Goal: Transaction & Acquisition: Purchase product/service

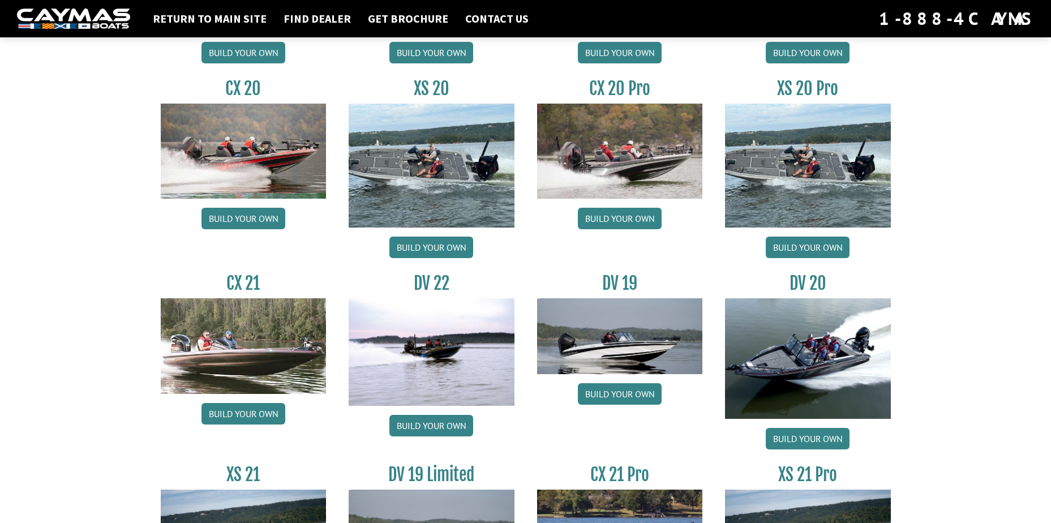
scroll to position [1189, 0]
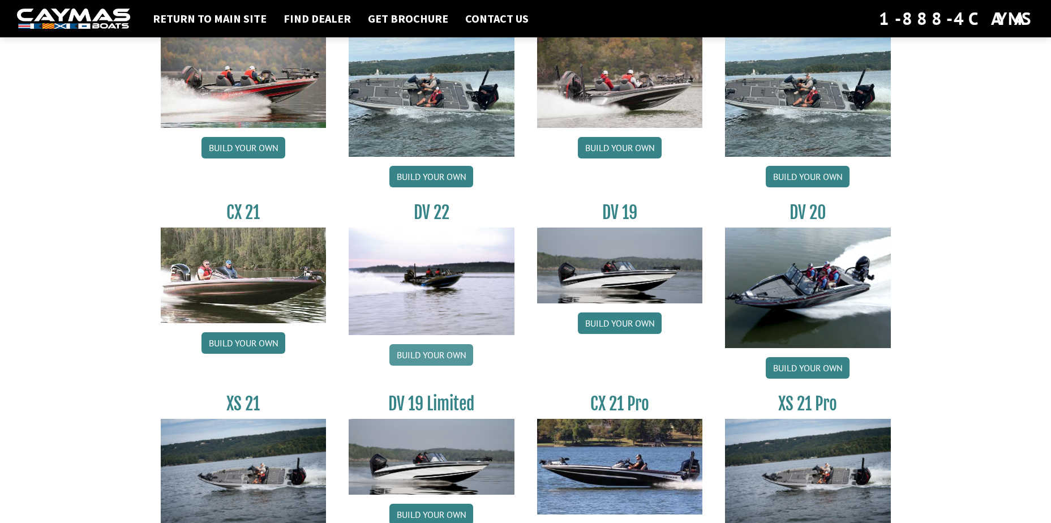
click at [429, 350] on link "Build your own" at bounding box center [432, 355] width 84 height 22
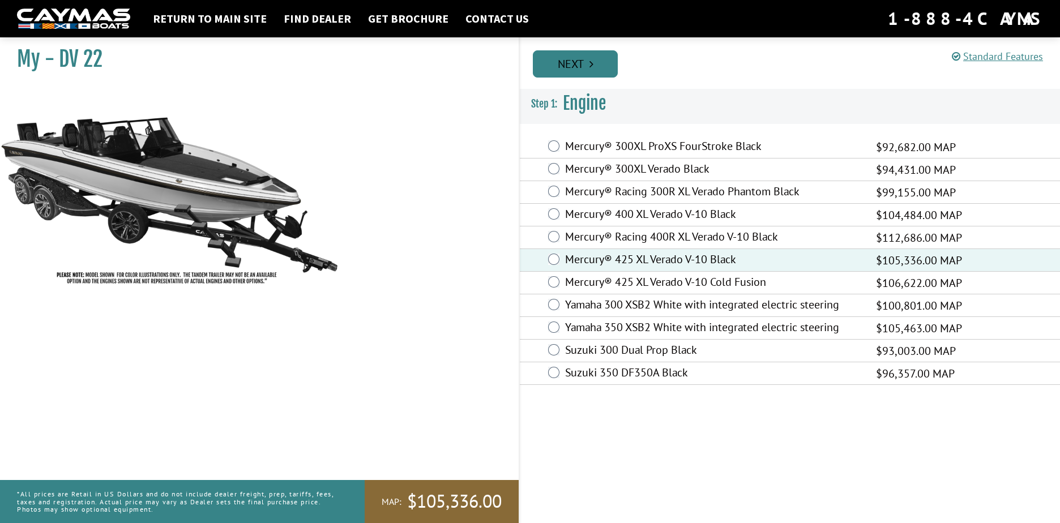
click at [571, 63] on link "Next" at bounding box center [575, 63] width 85 height 27
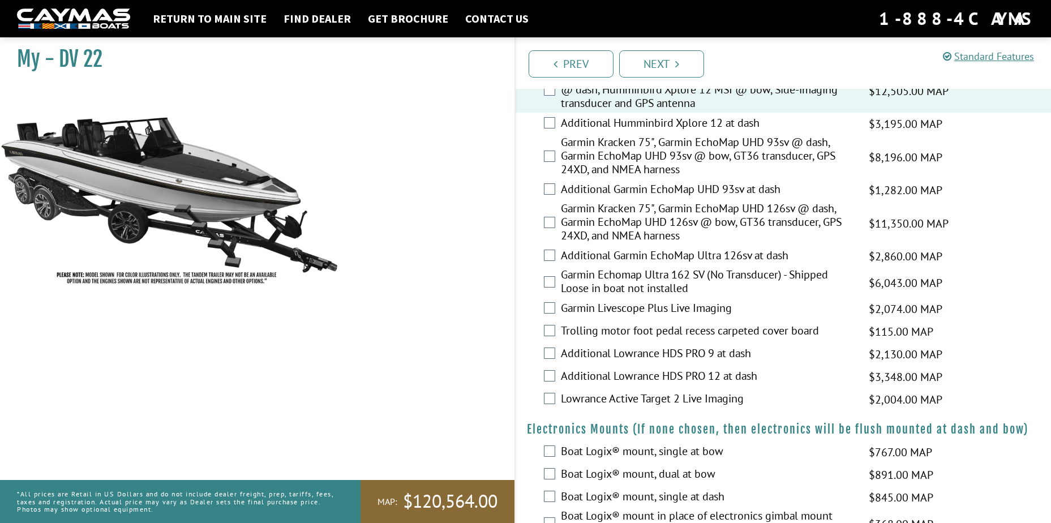
scroll to position [453, 0]
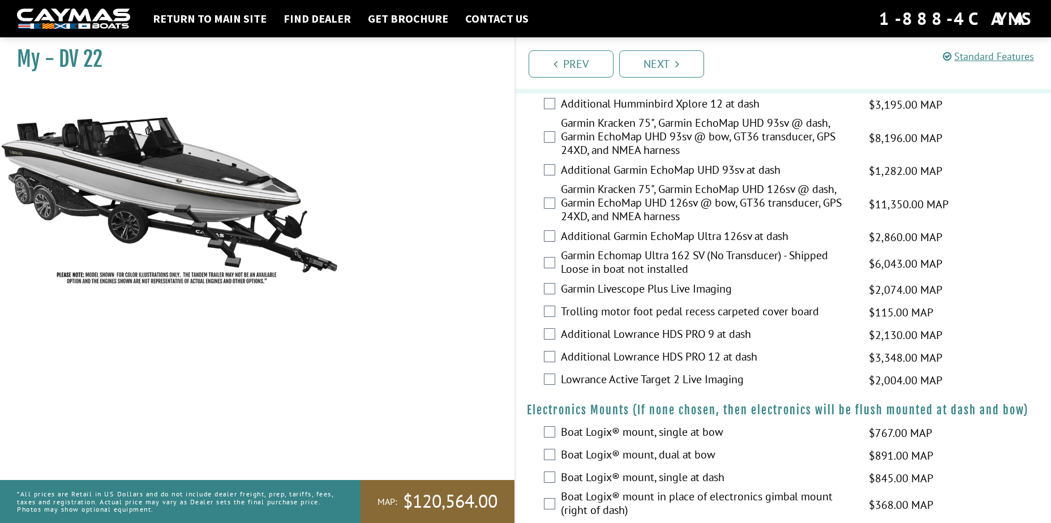
click at [664, 167] on label "Additional Garmin EchoMap UHD 93sv at dash" at bounding box center [708, 171] width 294 height 16
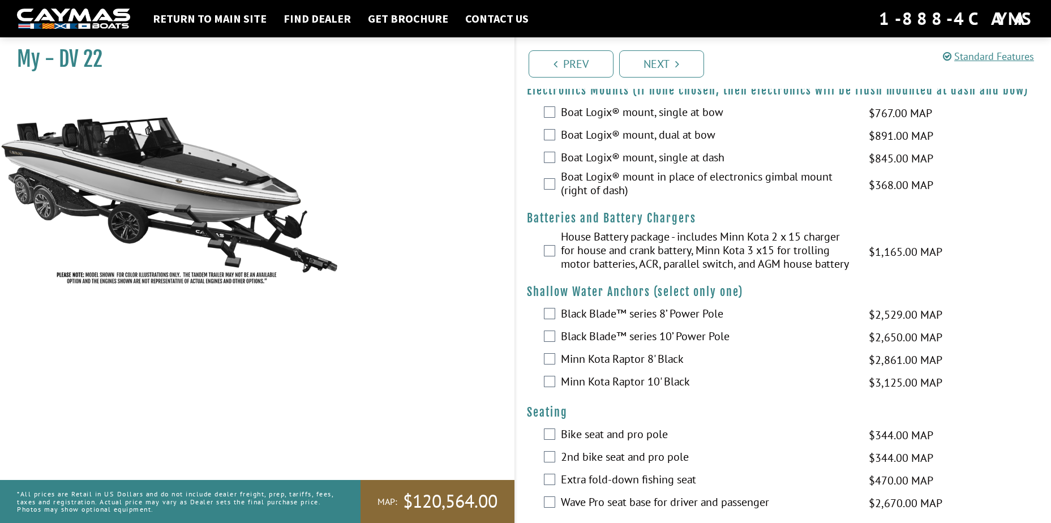
scroll to position [793, 0]
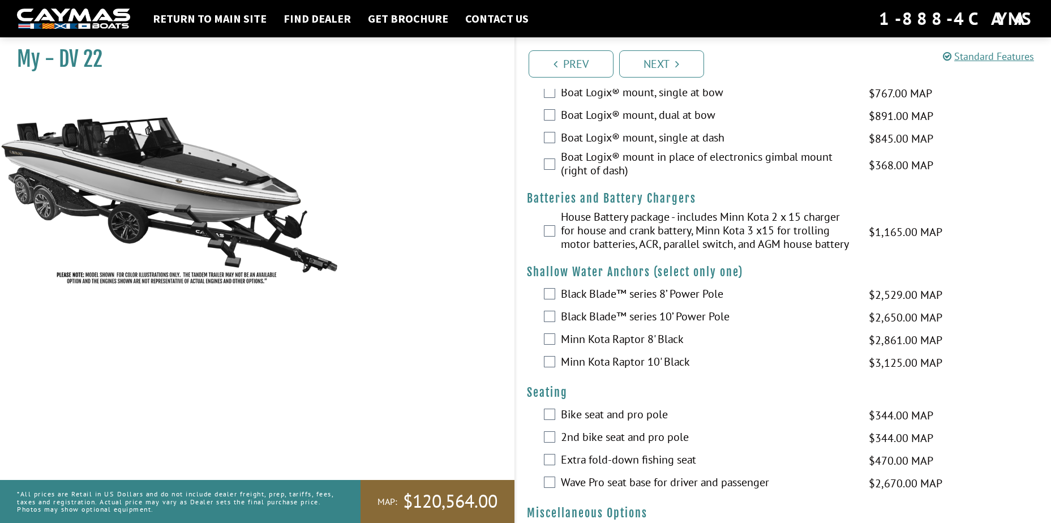
click at [564, 232] on label "House Battery package - includes Minn Kota 2 x 15 charger for house and crank b…" at bounding box center [708, 232] width 294 height 44
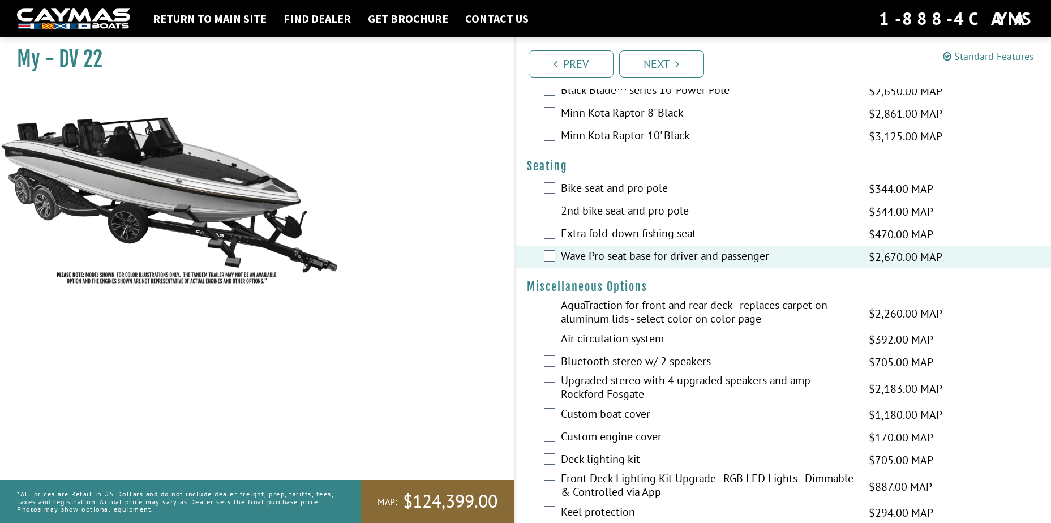
scroll to position [1076, 0]
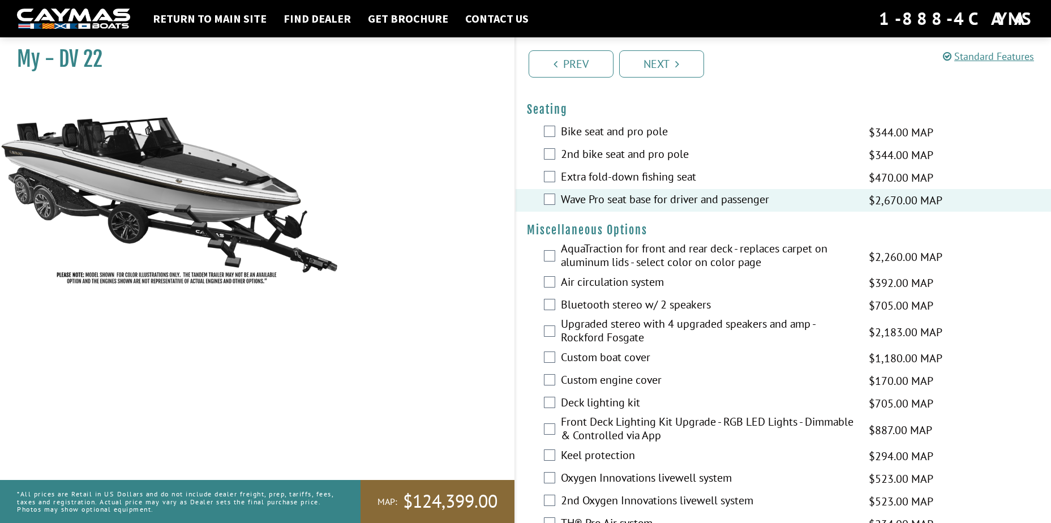
click at [555, 280] on div "Air circulation system $392.00 MAP $463.00 MSRP" at bounding box center [784, 283] width 536 height 23
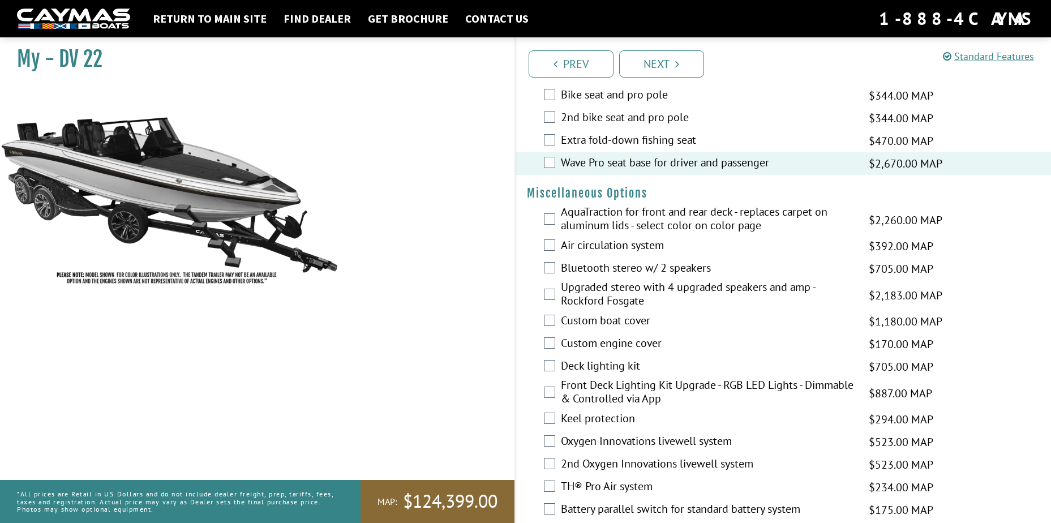
scroll to position [1132, 0]
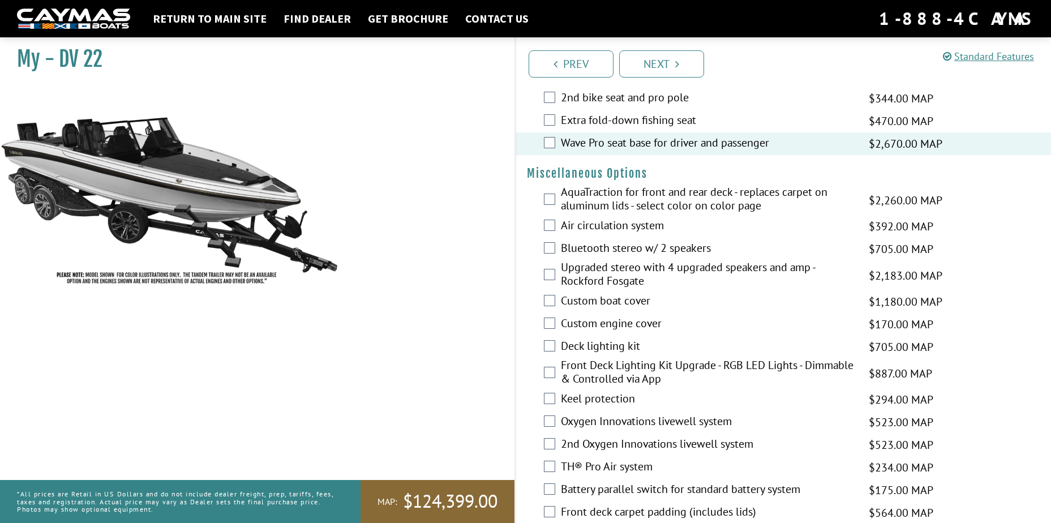
click at [555, 249] on div "Bluetooth stereo w/ 2 speakers $705.00 MAP $833.00 MSRP" at bounding box center [784, 249] width 536 height 23
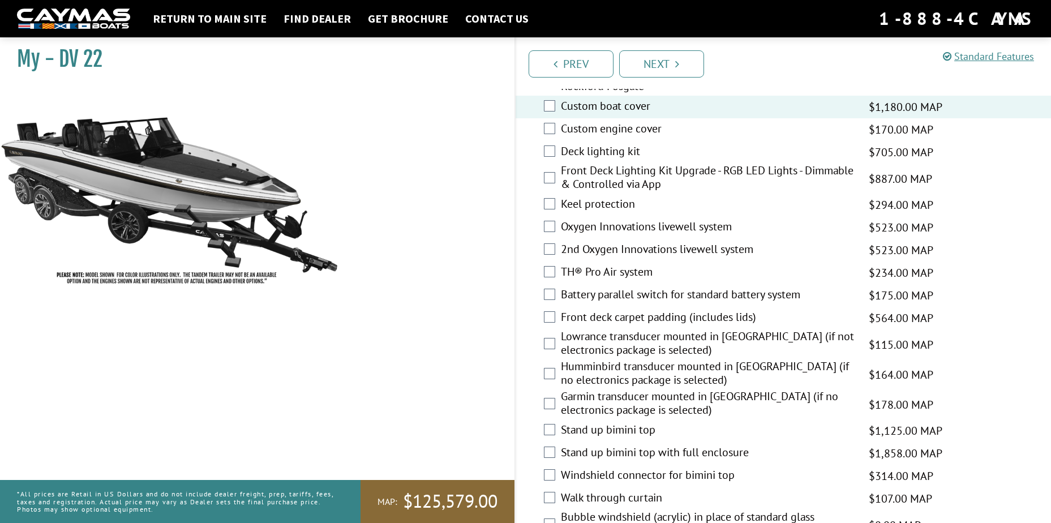
scroll to position [1359, 0]
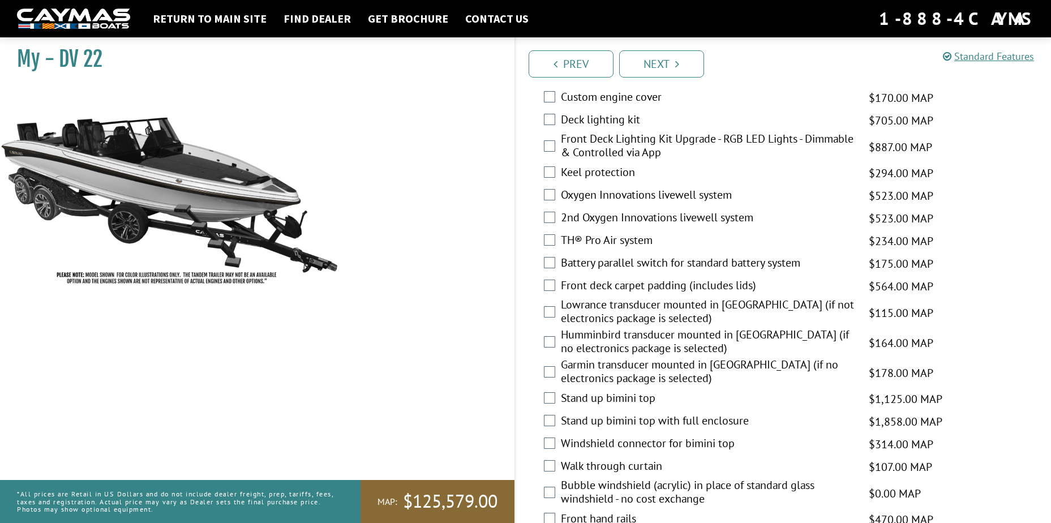
click at [555, 259] on div "Battery parallel switch for standard battery system $175.00 MAP $206.00 MSRP" at bounding box center [784, 264] width 536 height 23
click at [557, 260] on div "Battery parallel switch for standard battery system $175.00 MAP $206.00 MSRP" at bounding box center [784, 264] width 536 height 23
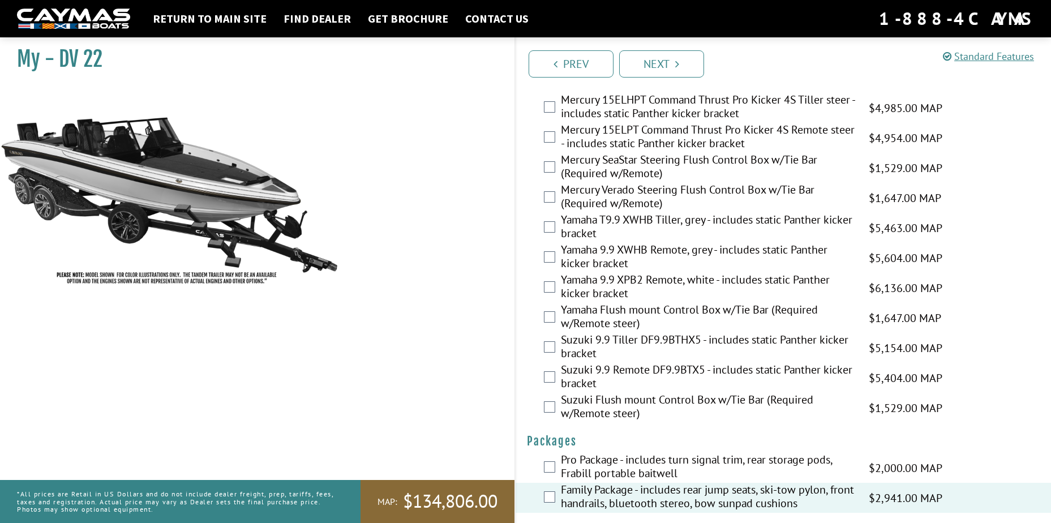
scroll to position [2735, 0]
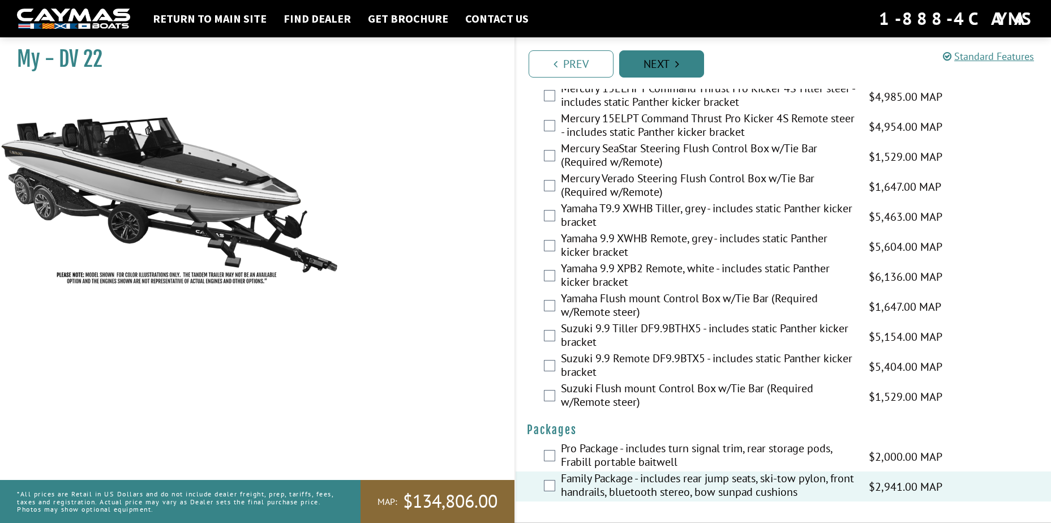
click at [680, 66] on link "Next" at bounding box center [661, 63] width 85 height 27
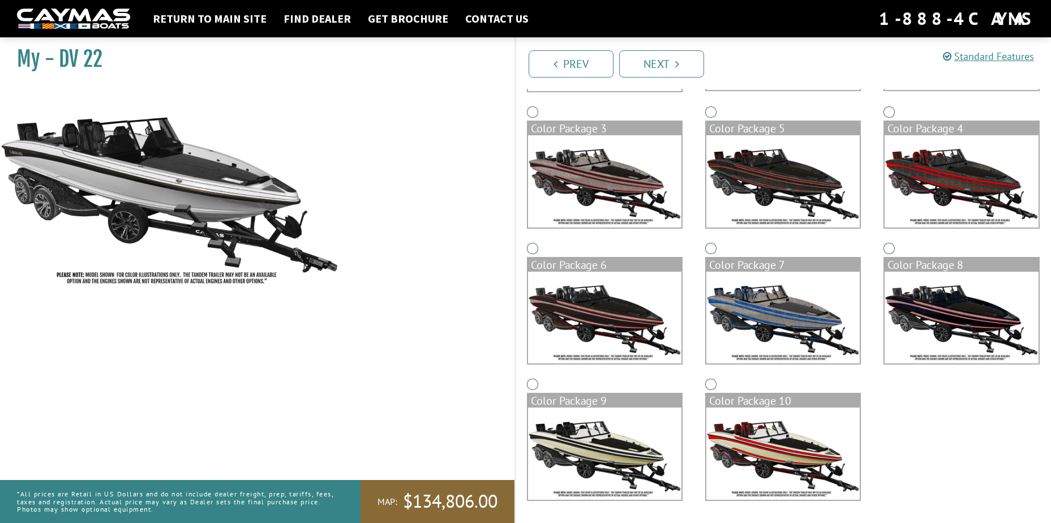
scroll to position [0, 0]
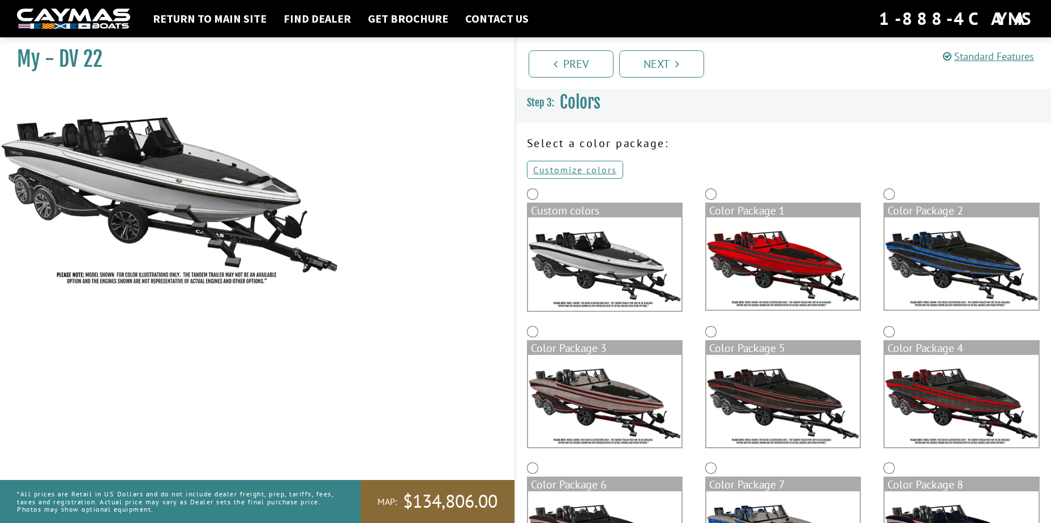
click at [772, 258] on img at bounding box center [783, 263] width 153 height 92
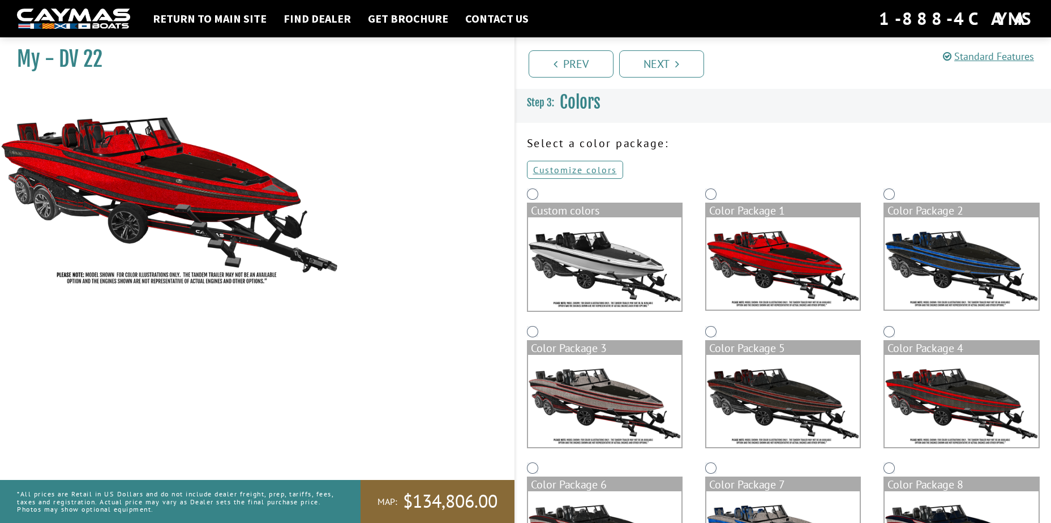
click at [935, 253] on img at bounding box center [961, 263] width 153 height 92
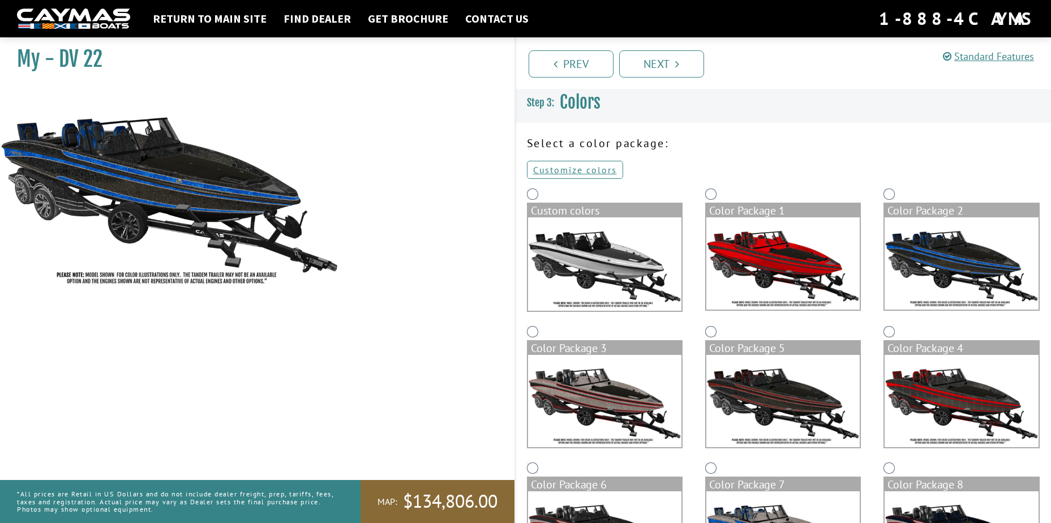
click at [612, 402] on img at bounding box center [604, 401] width 153 height 92
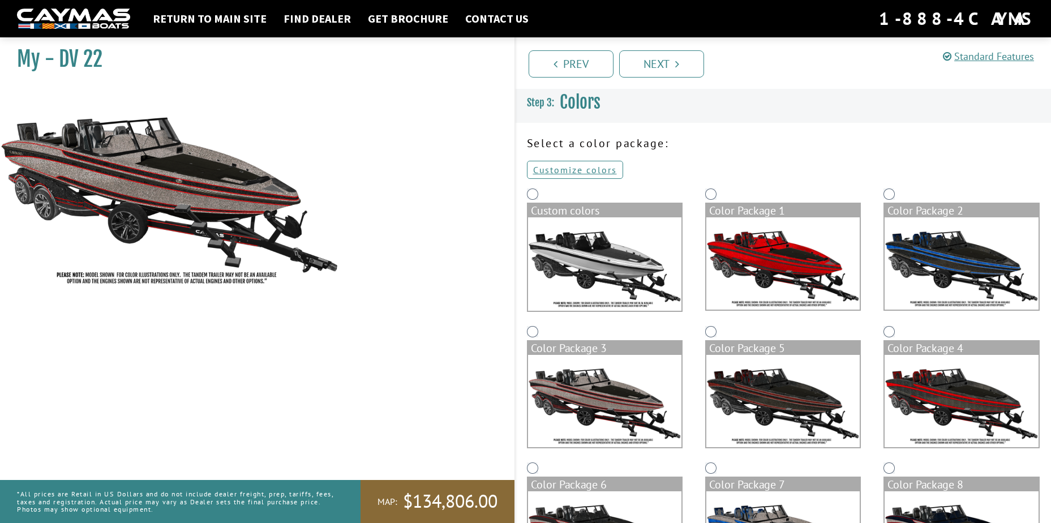
click at [755, 392] on img at bounding box center [783, 401] width 153 height 92
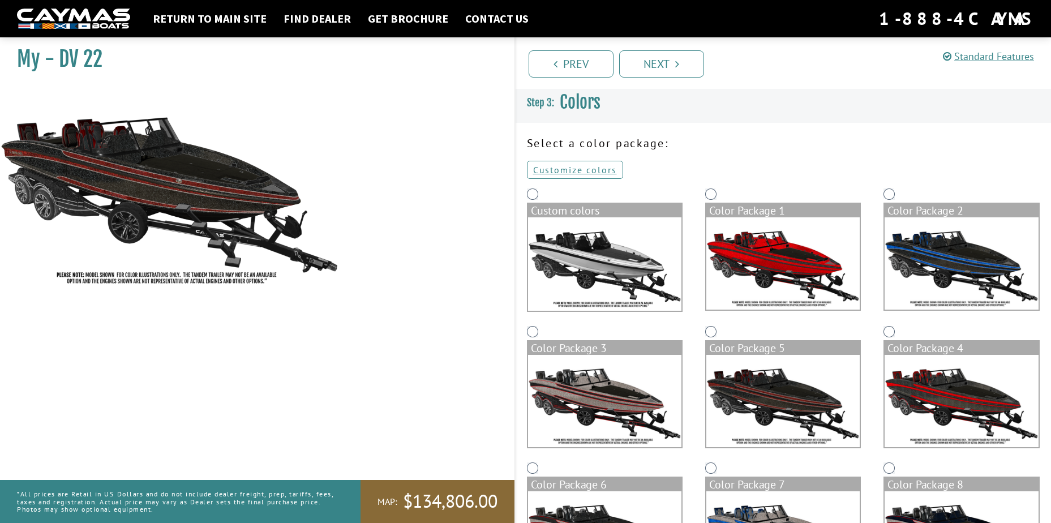
click at [1011, 391] on img at bounding box center [961, 401] width 153 height 92
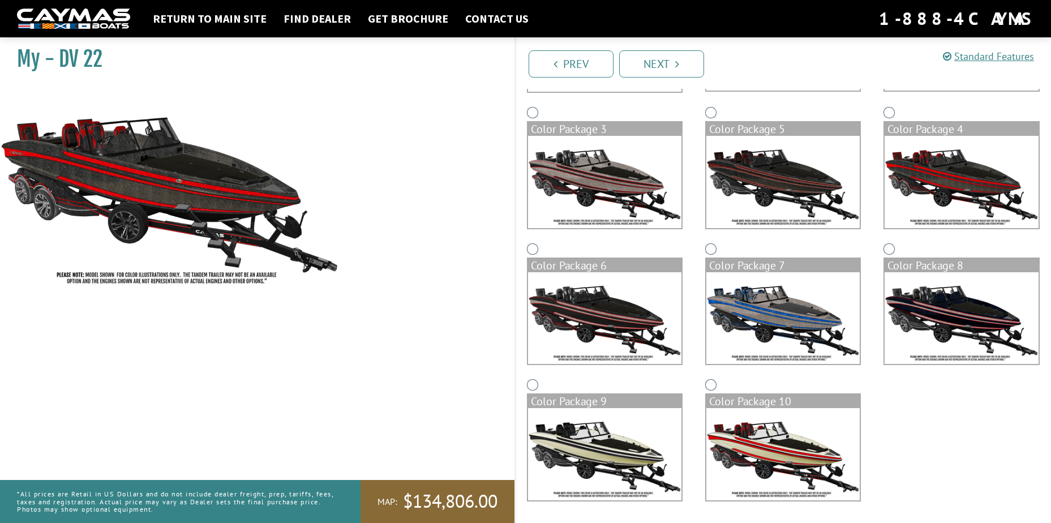
scroll to position [220, 0]
click at [767, 437] on img at bounding box center [783, 454] width 153 height 92
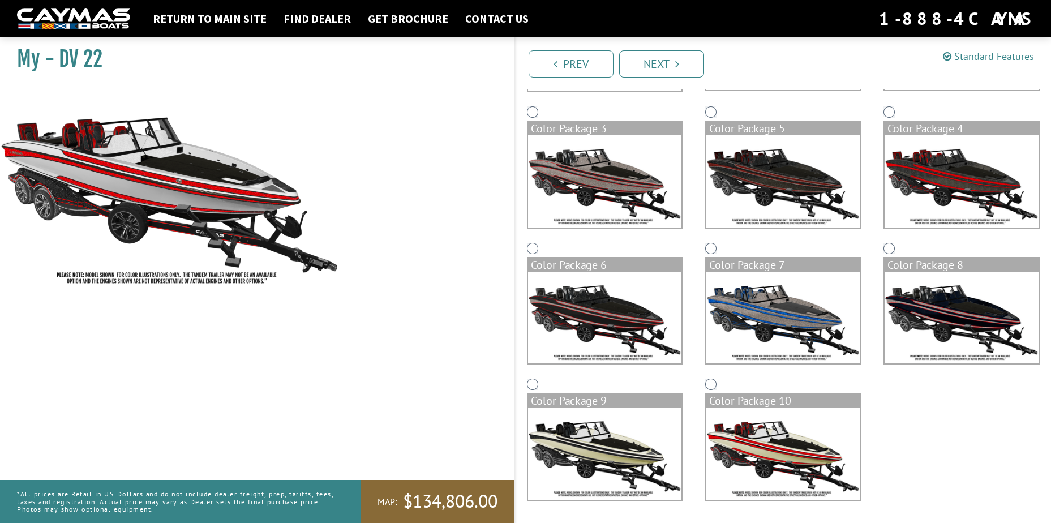
click at [651, 451] on img at bounding box center [604, 454] width 153 height 92
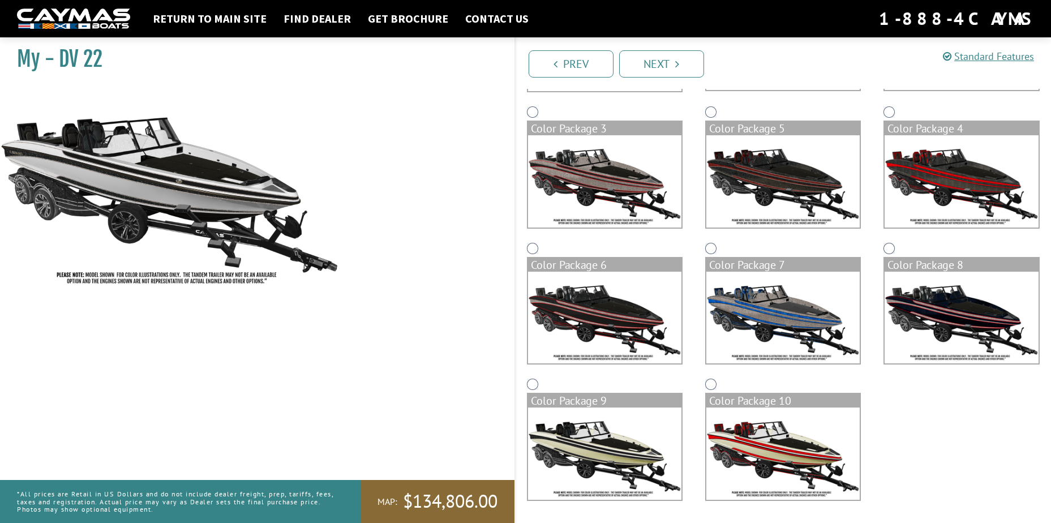
click at [749, 446] on img at bounding box center [783, 454] width 153 height 92
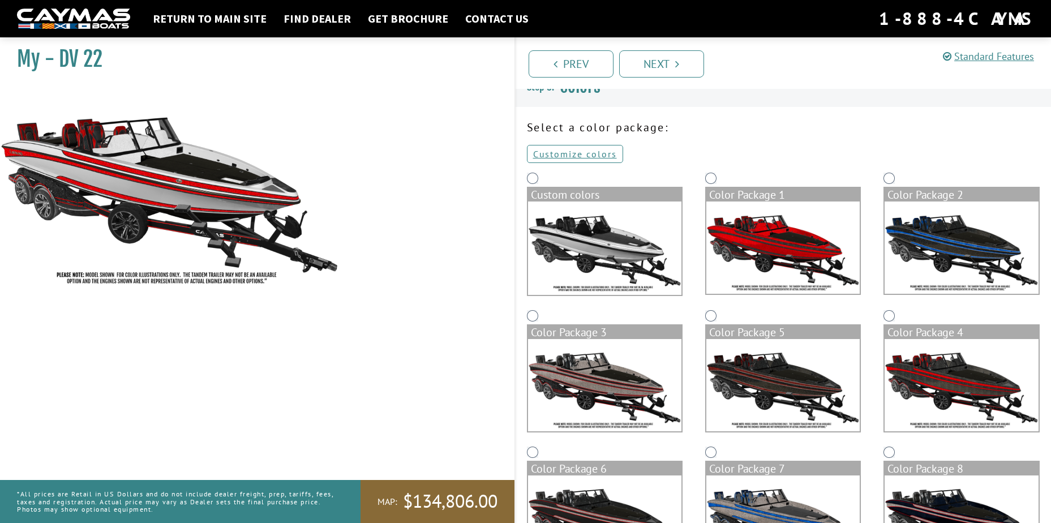
scroll to position [0, 0]
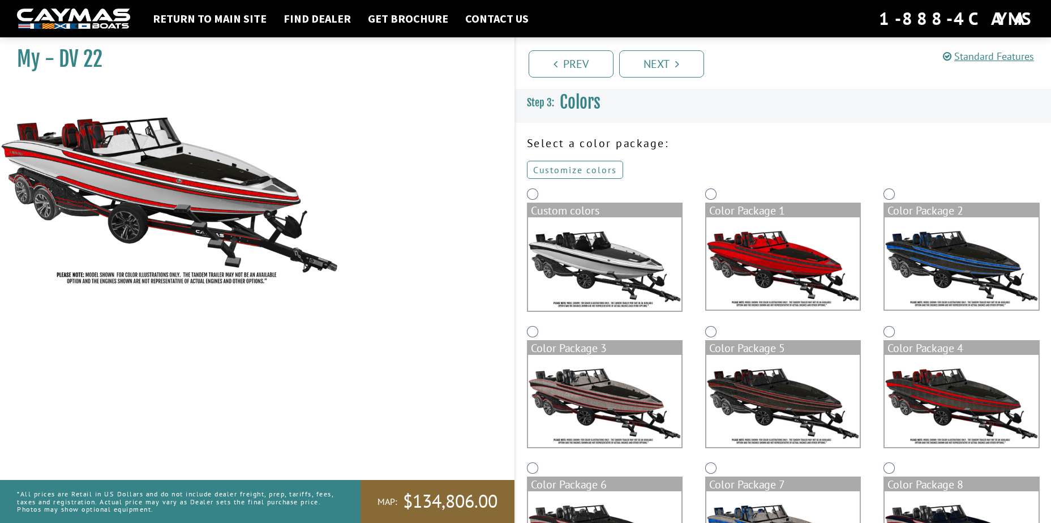
click at [611, 170] on link "Customize colors" at bounding box center [575, 170] width 96 height 18
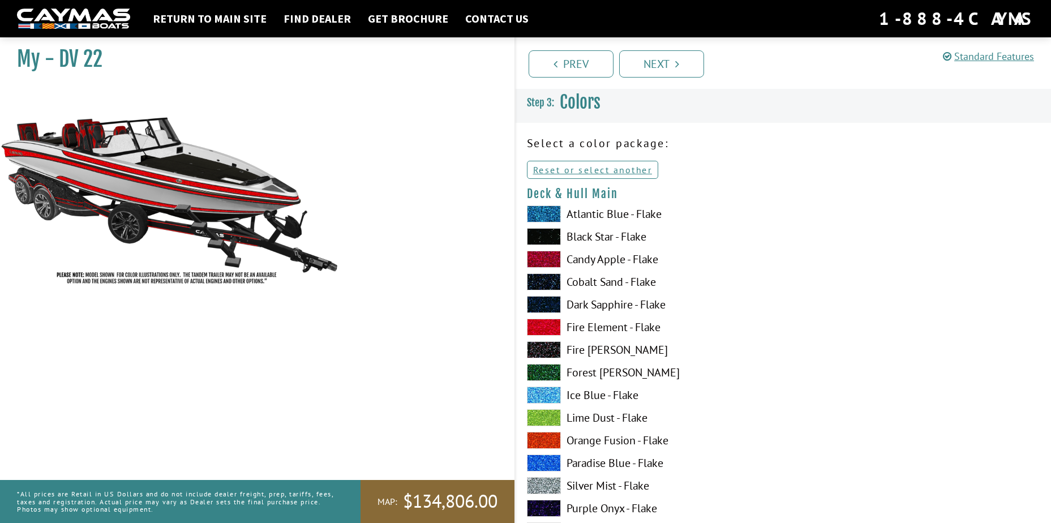
click at [551, 327] on span at bounding box center [544, 327] width 34 height 17
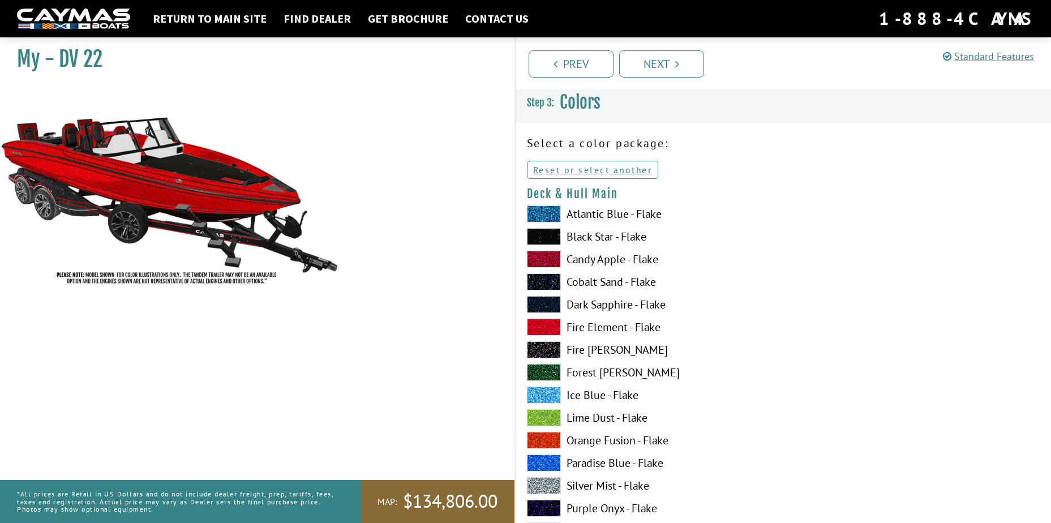
click at [551, 327] on span at bounding box center [544, 327] width 34 height 17
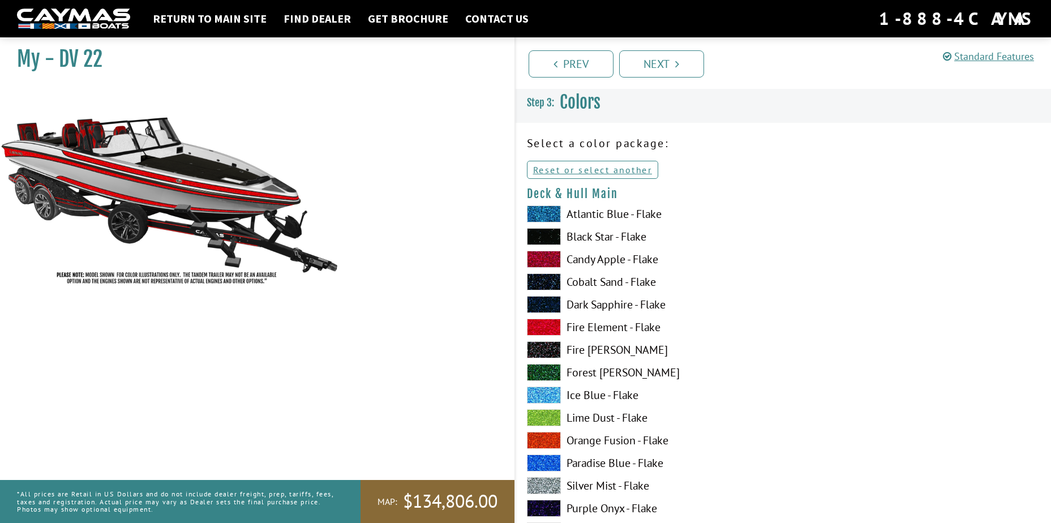
click at [548, 369] on span at bounding box center [544, 372] width 34 height 17
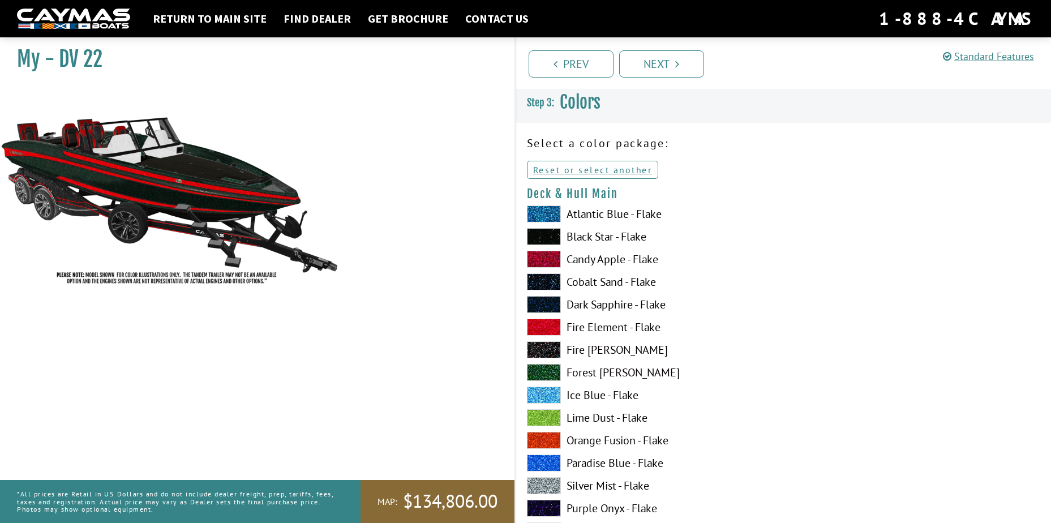
click at [548, 369] on span at bounding box center [544, 372] width 34 height 17
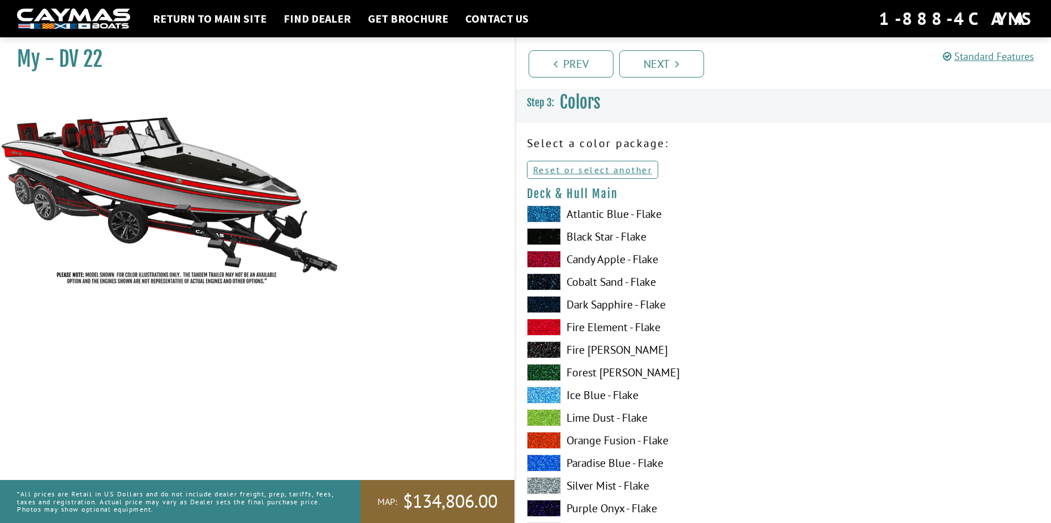
click at [558, 213] on span at bounding box center [544, 214] width 34 height 17
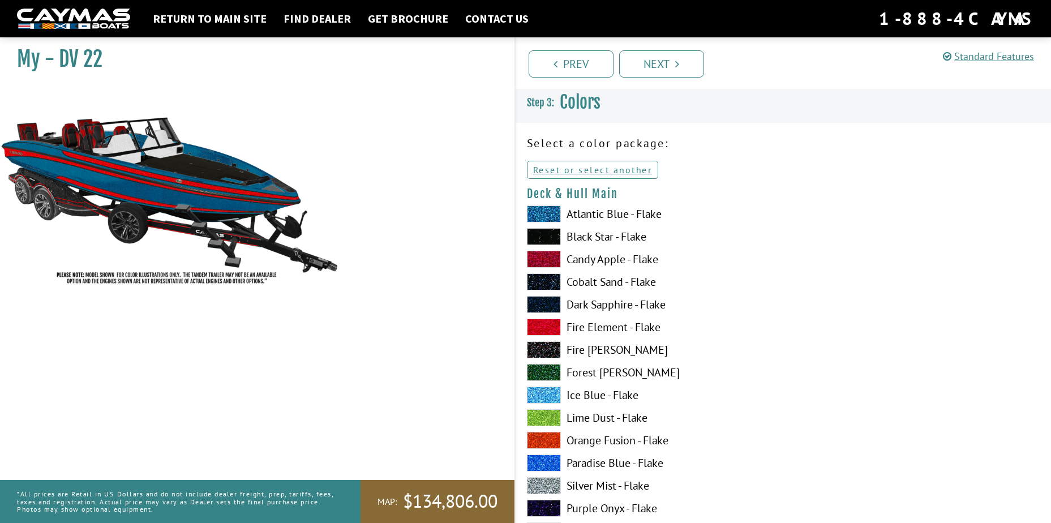
click at [555, 236] on span at bounding box center [544, 236] width 34 height 17
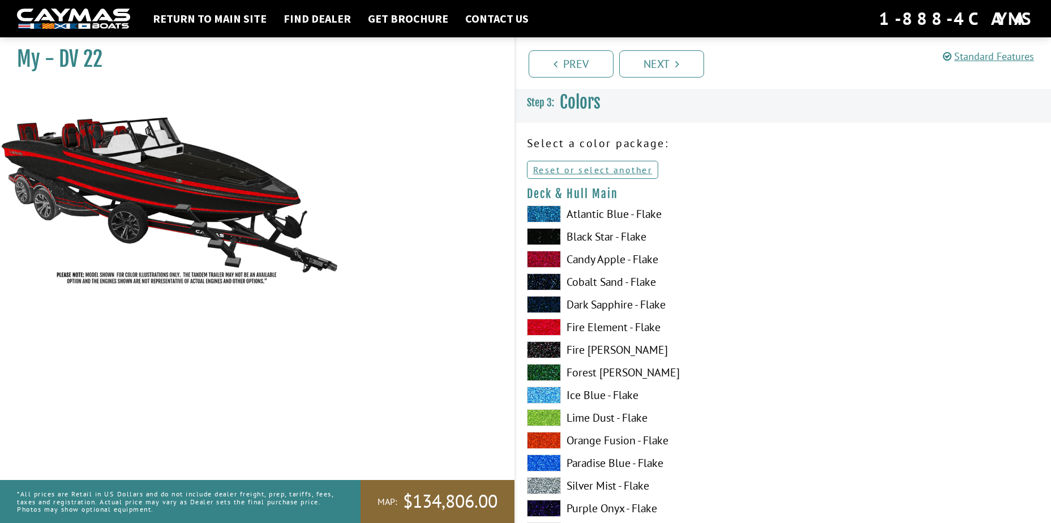
click at [551, 322] on span at bounding box center [544, 327] width 34 height 17
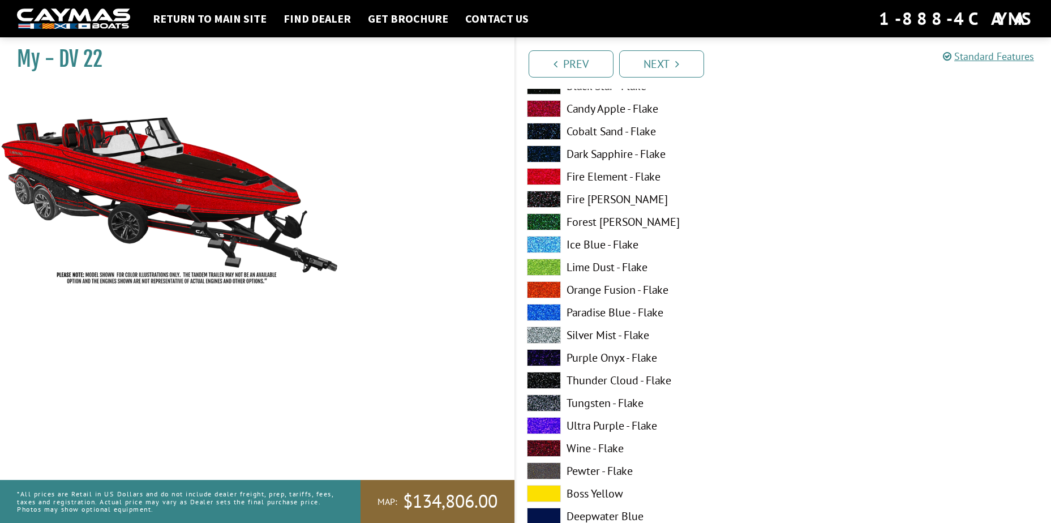
scroll to position [170, 0]
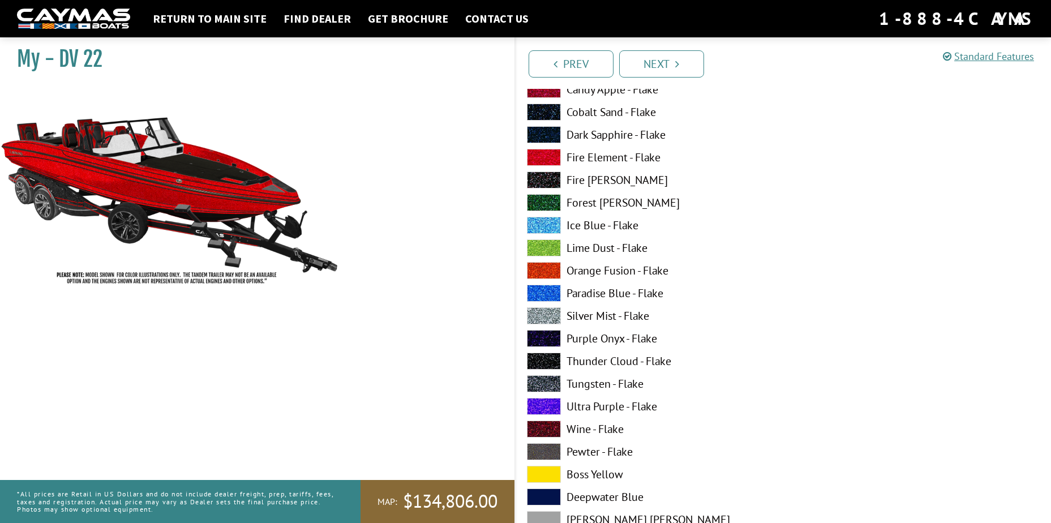
click at [549, 271] on span at bounding box center [544, 270] width 34 height 17
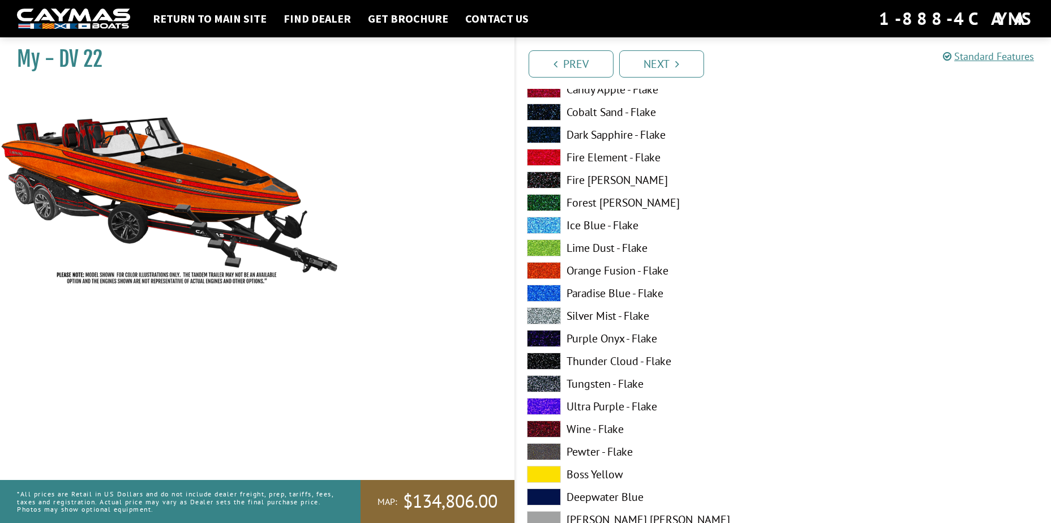
click at [549, 312] on span at bounding box center [544, 315] width 34 height 17
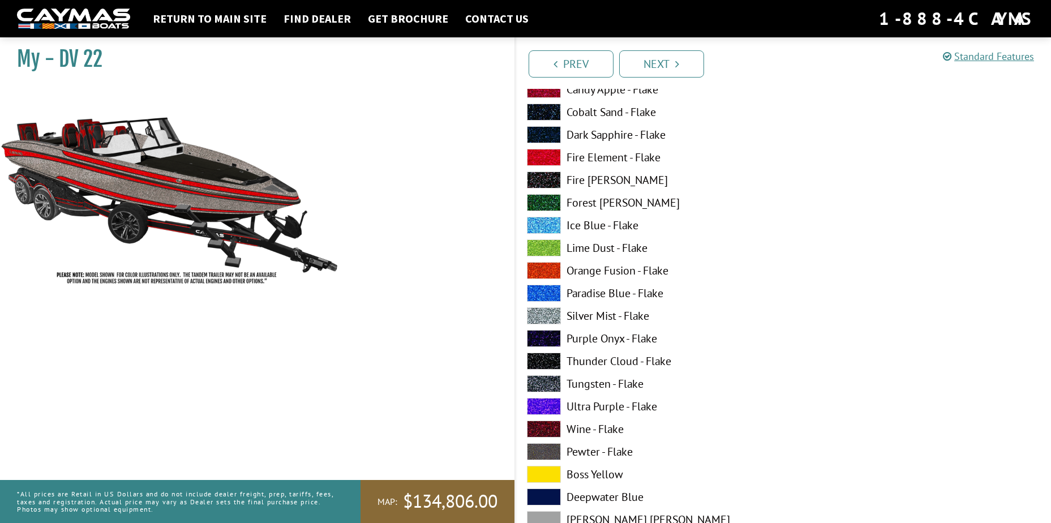
scroll to position [226, 0]
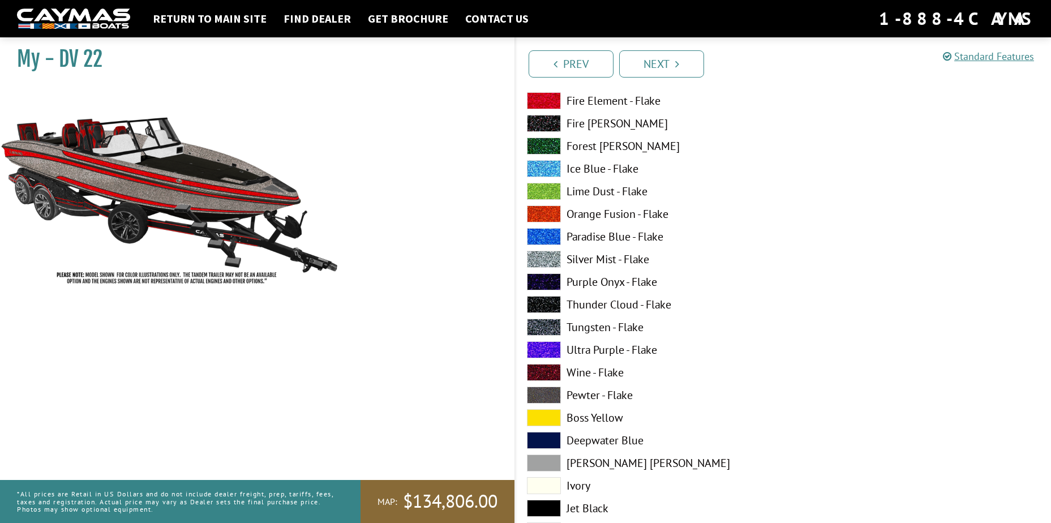
click at [550, 301] on span at bounding box center [544, 304] width 34 height 17
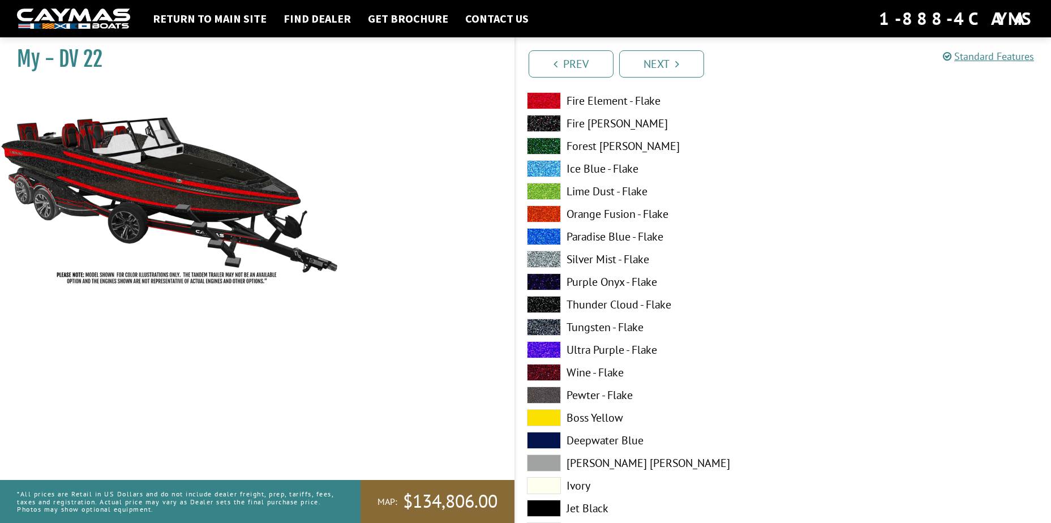
click at [555, 372] on span at bounding box center [544, 372] width 34 height 17
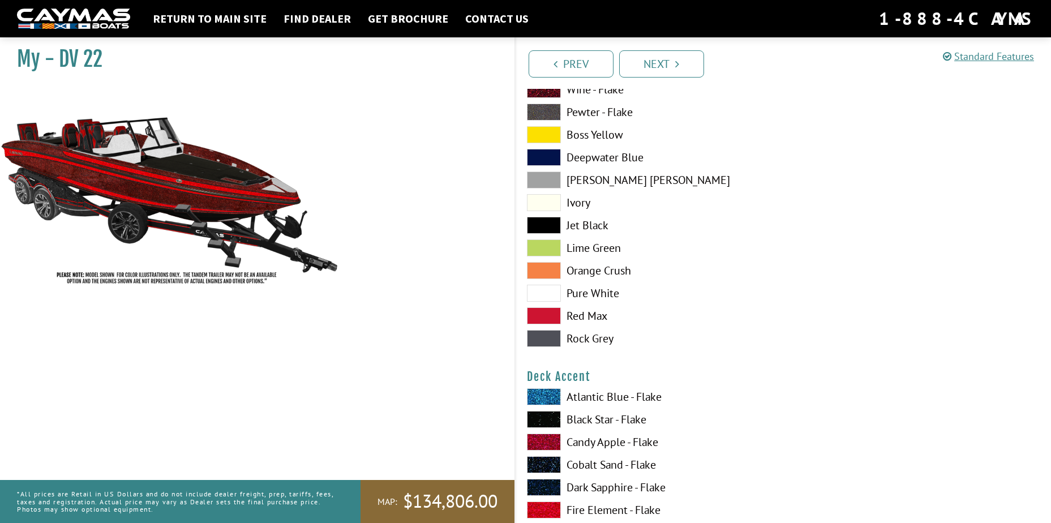
scroll to position [566, 0]
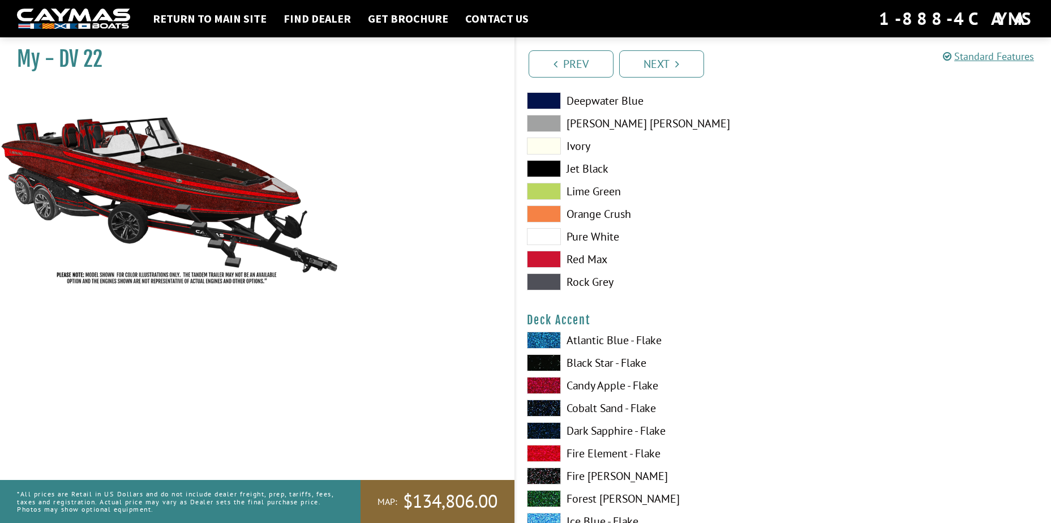
click at [550, 257] on span at bounding box center [544, 259] width 34 height 17
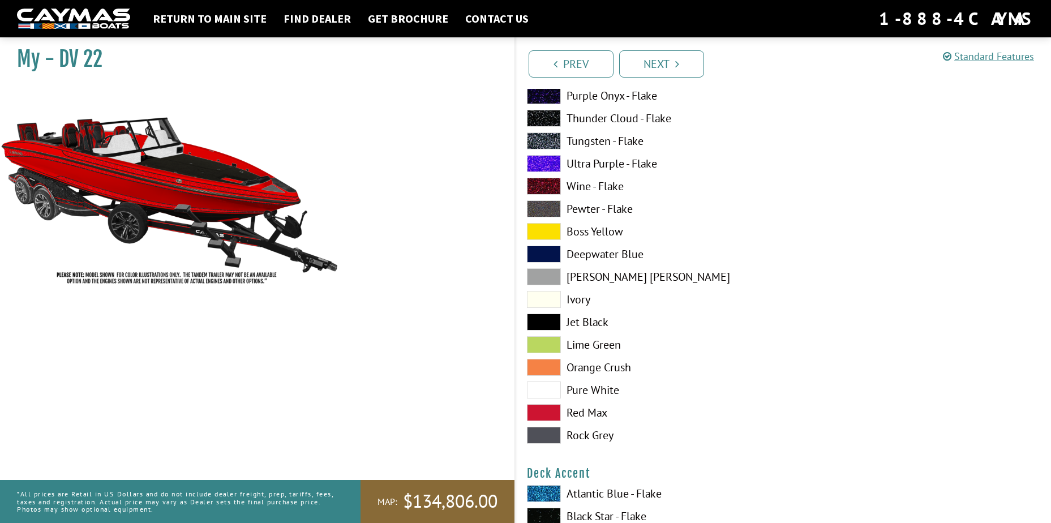
scroll to position [396, 0]
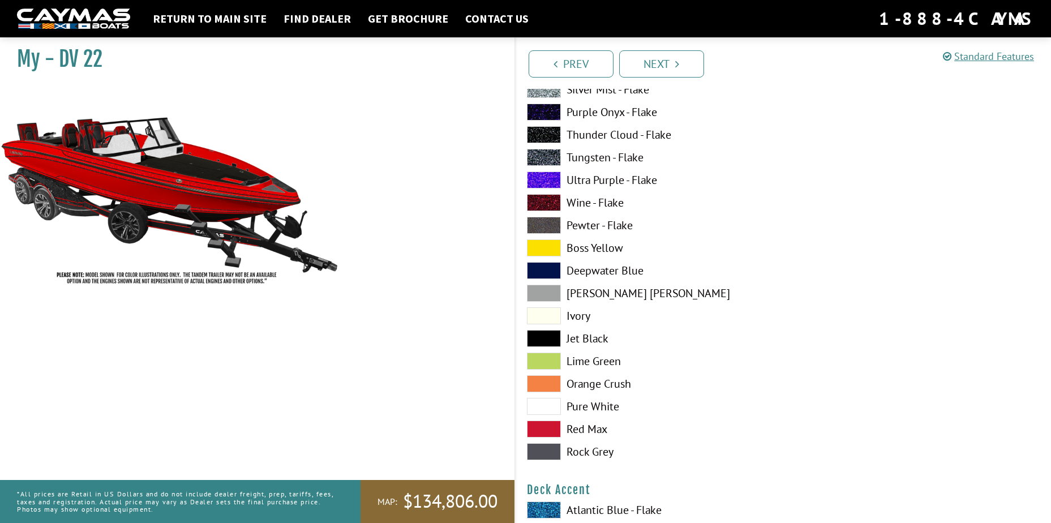
click at [560, 202] on span at bounding box center [544, 202] width 34 height 17
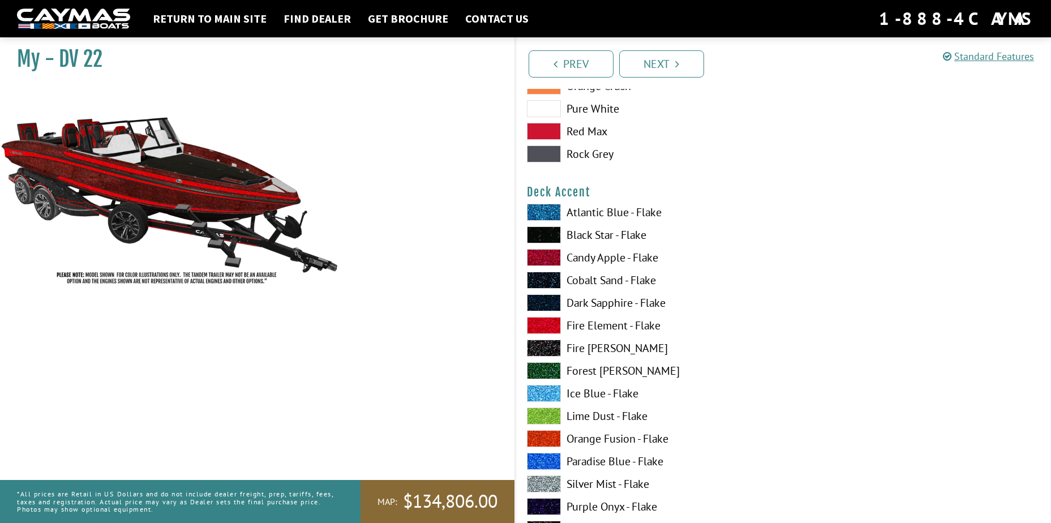
scroll to position [736, 0]
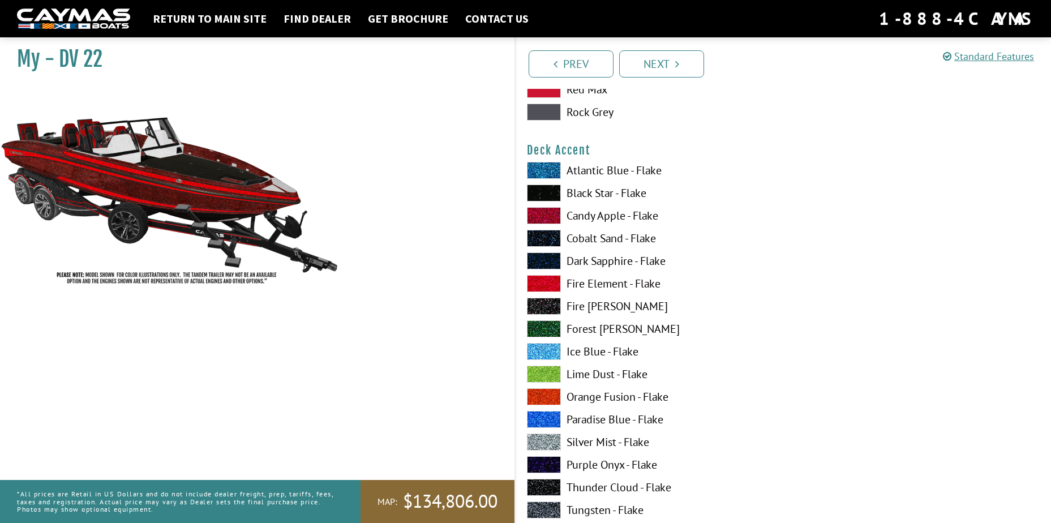
click at [547, 257] on span at bounding box center [544, 261] width 34 height 17
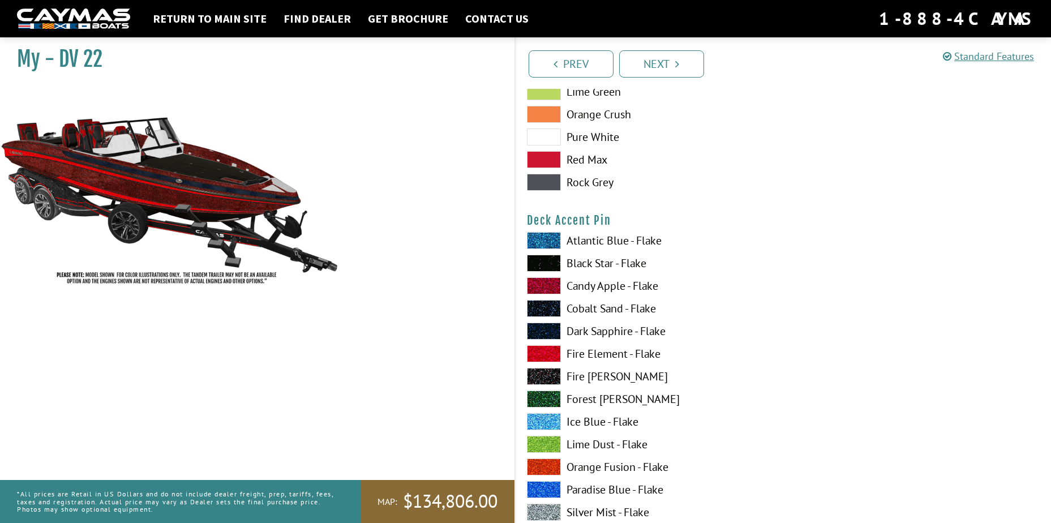
scroll to position [1359, 0]
click at [547, 328] on span at bounding box center [544, 330] width 34 height 17
click at [548, 331] on span at bounding box center [544, 330] width 34 height 17
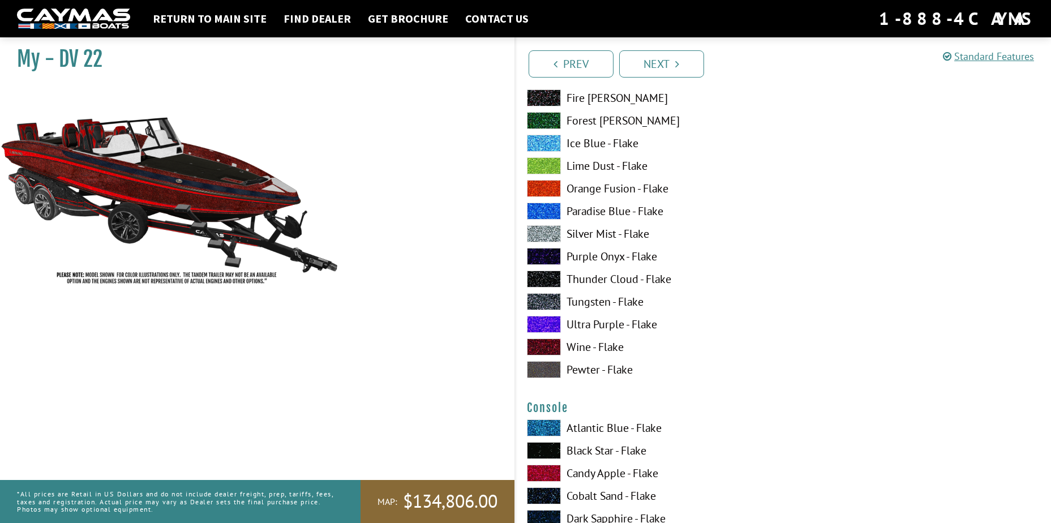
scroll to position [1812, 0]
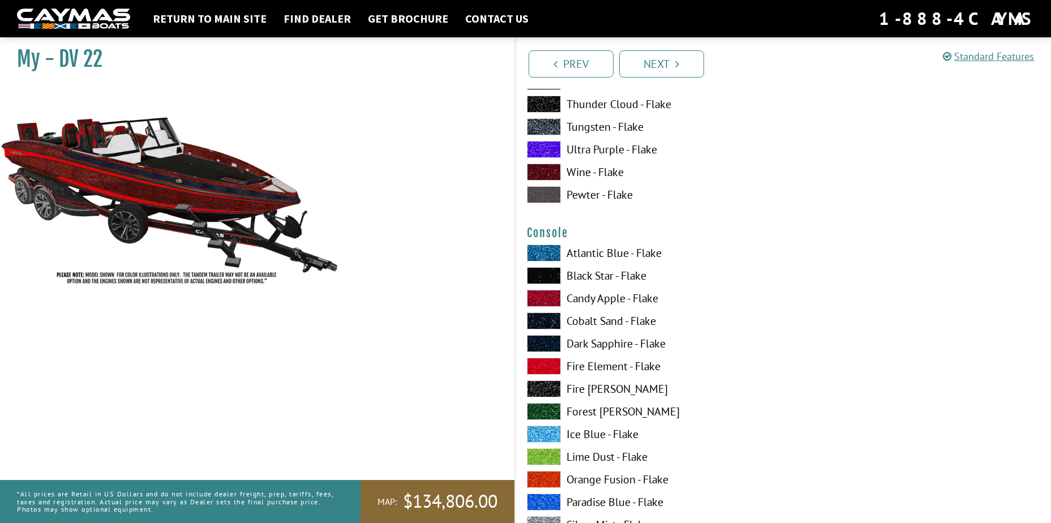
click at [548, 364] on span at bounding box center [544, 366] width 34 height 17
click at [555, 297] on span at bounding box center [544, 298] width 34 height 17
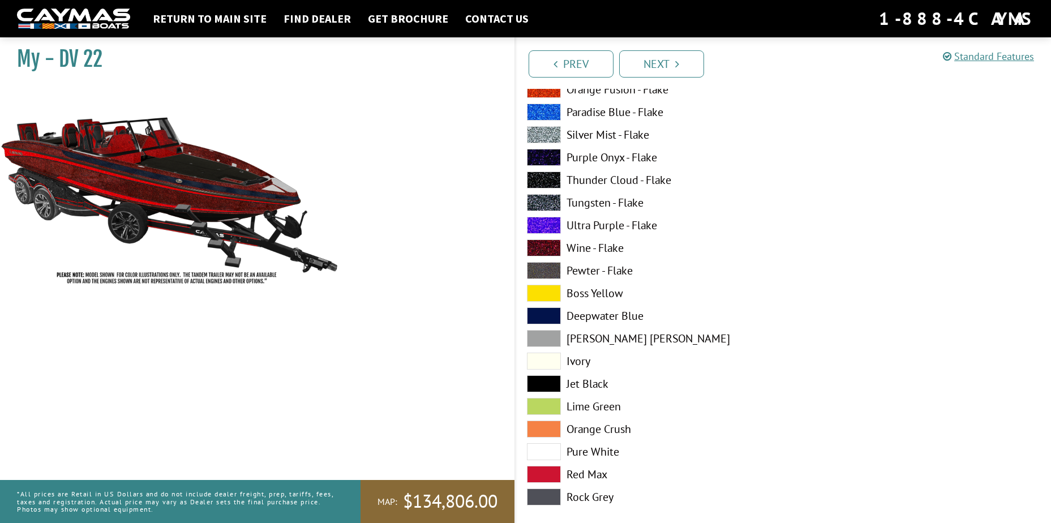
scroll to position [2208, 0]
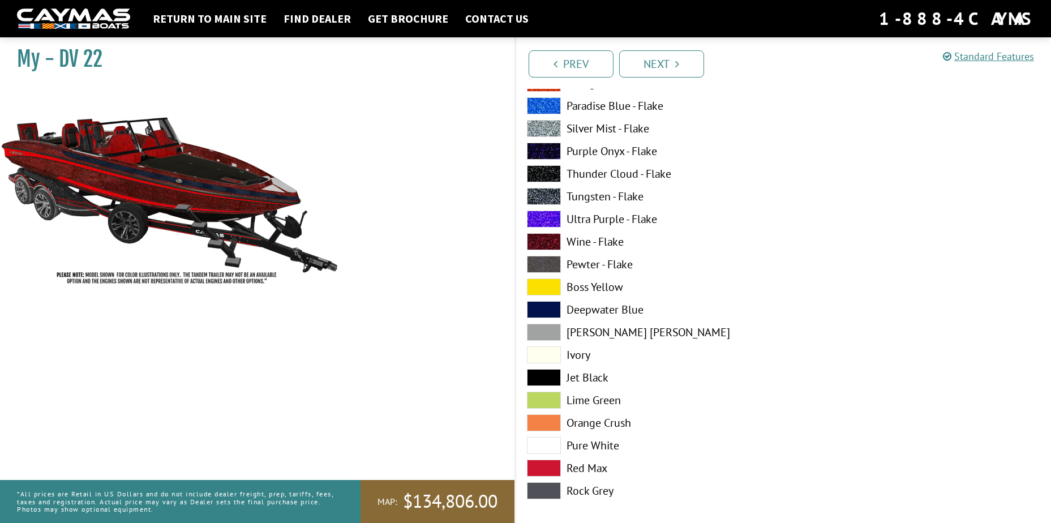
click at [538, 238] on span at bounding box center [544, 241] width 34 height 17
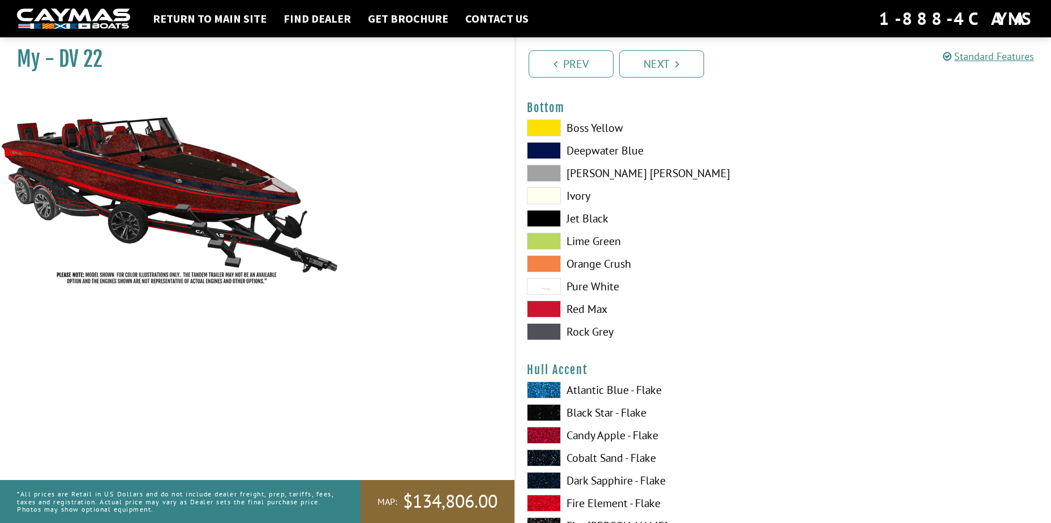
scroll to position [2605, 0]
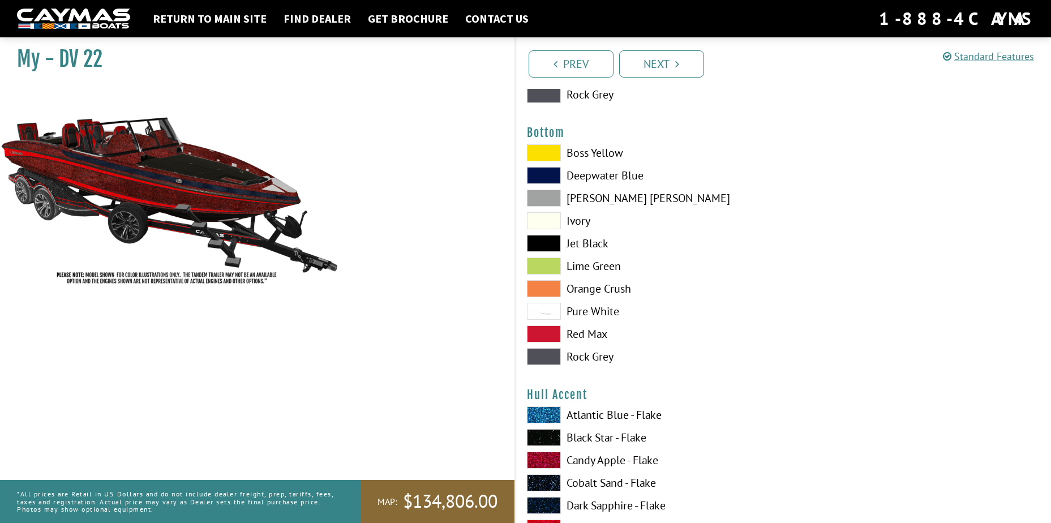
click at [544, 245] on span at bounding box center [544, 243] width 34 height 17
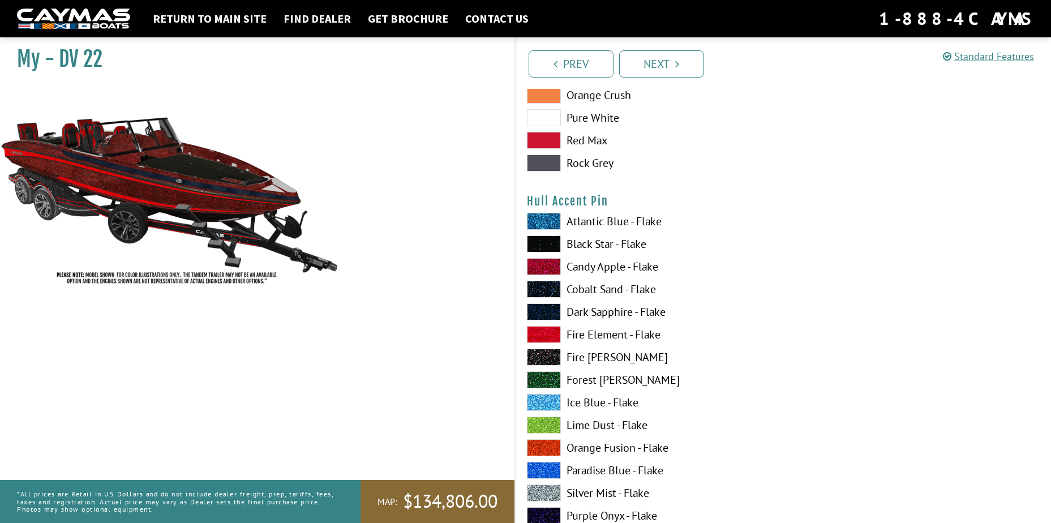
scroll to position [3511, 0]
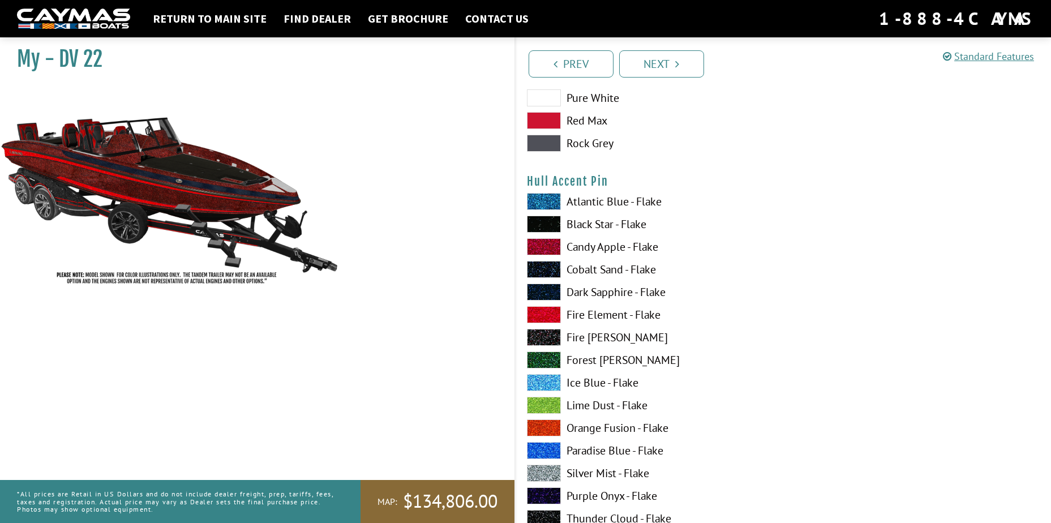
click at [544, 340] on span at bounding box center [544, 337] width 34 height 17
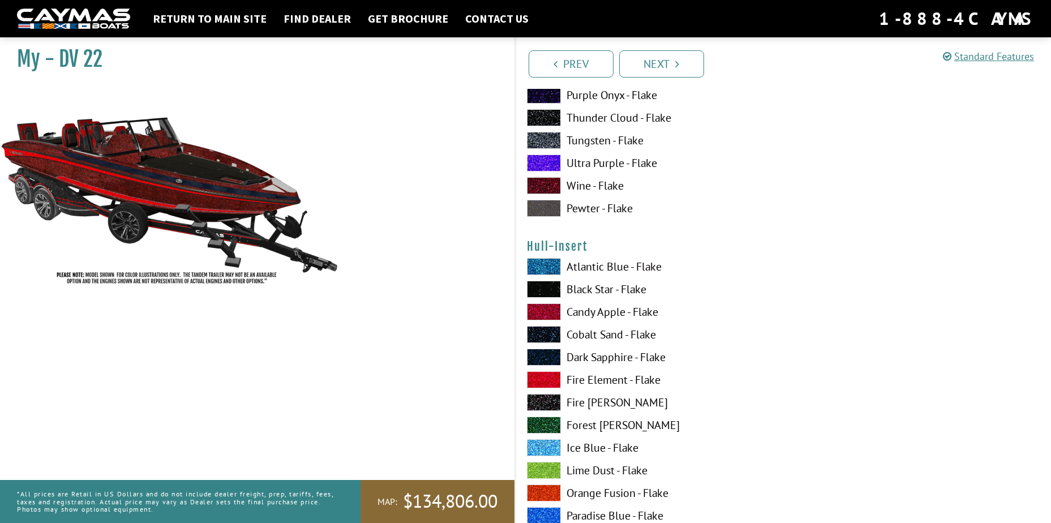
scroll to position [4020, 0]
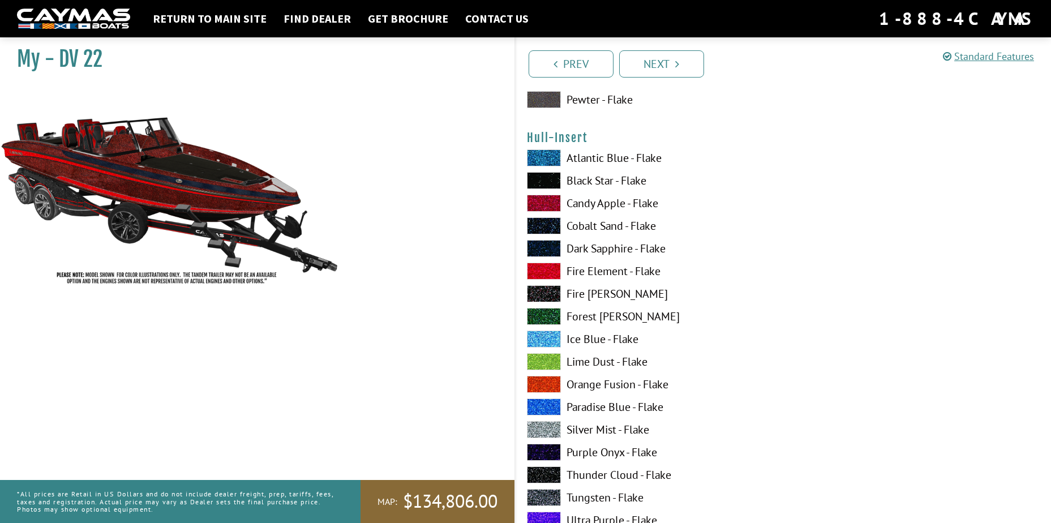
click at [542, 293] on span at bounding box center [544, 293] width 34 height 17
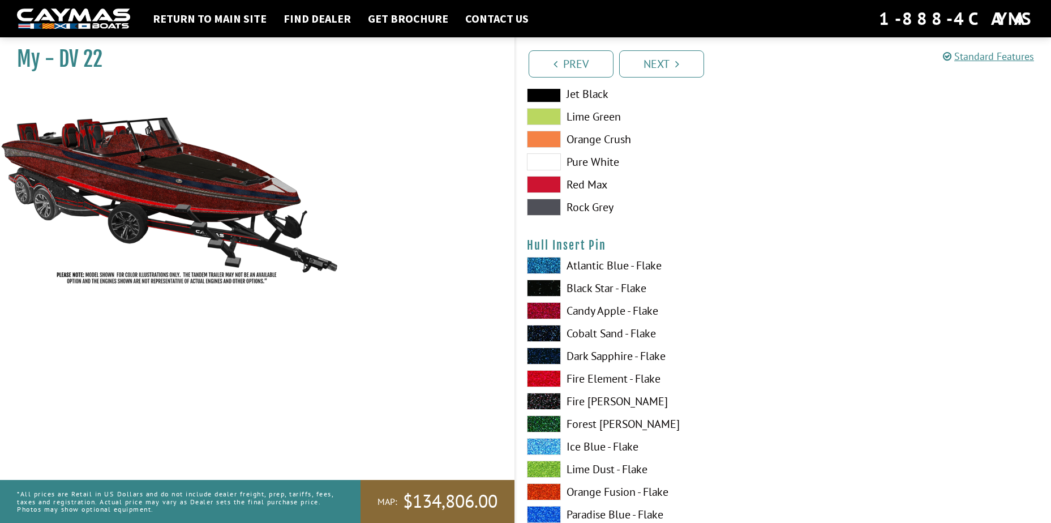
scroll to position [4643, 0]
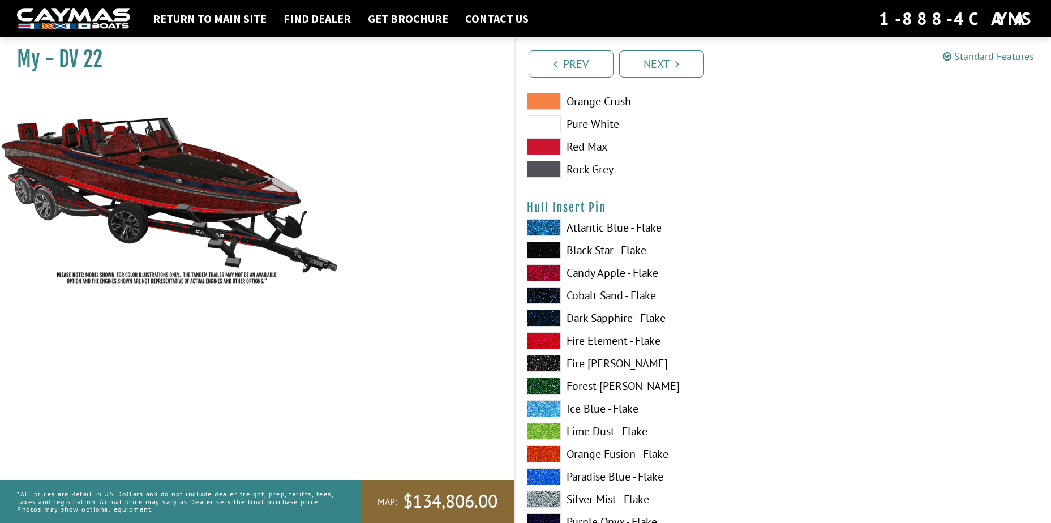
click at [548, 316] on span at bounding box center [544, 318] width 34 height 17
click at [549, 316] on span at bounding box center [544, 318] width 34 height 17
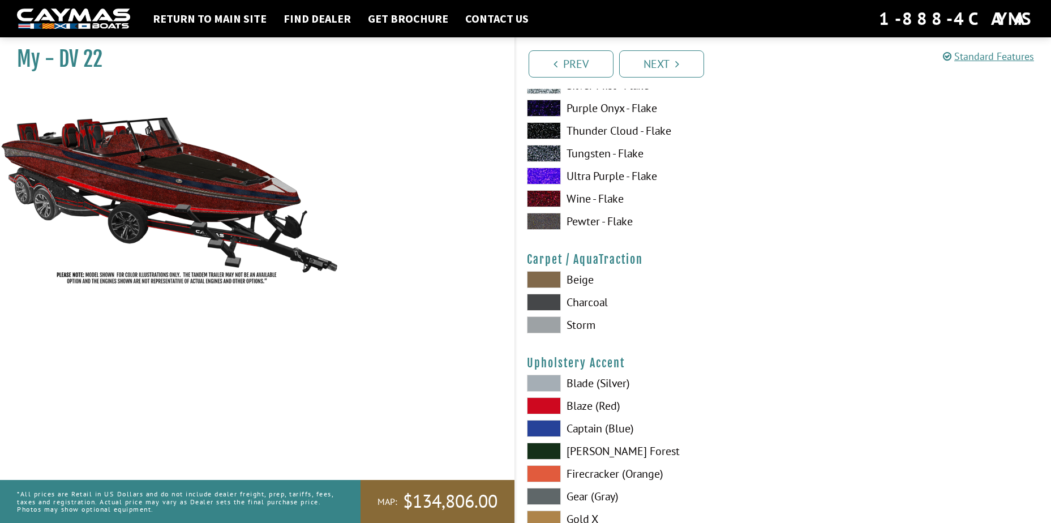
scroll to position [5096, 0]
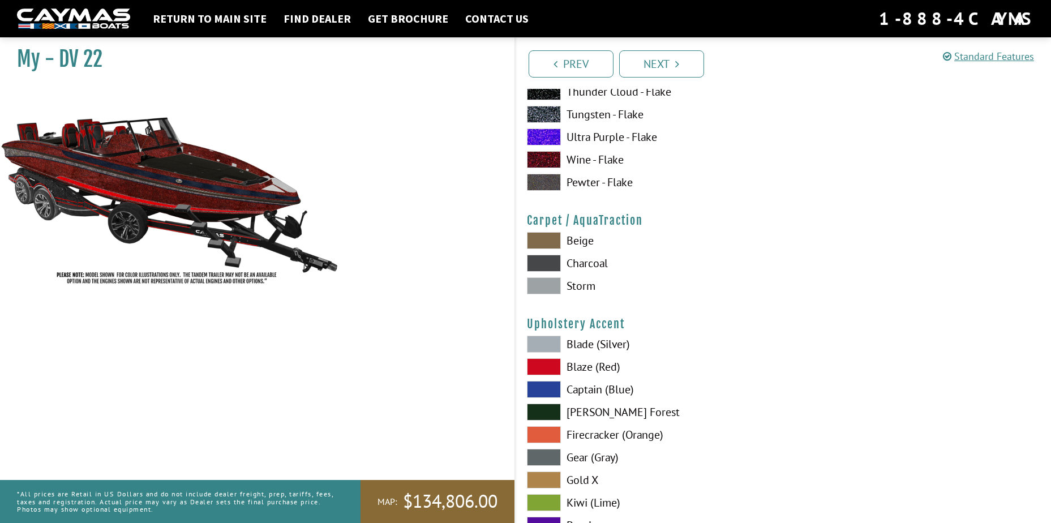
click at [554, 237] on span at bounding box center [544, 240] width 34 height 17
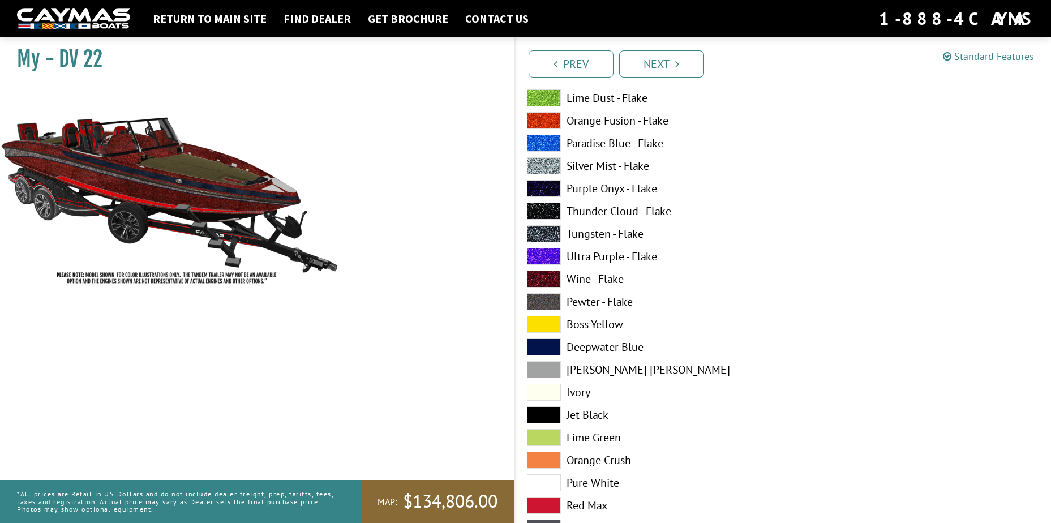
scroll to position [340, 0]
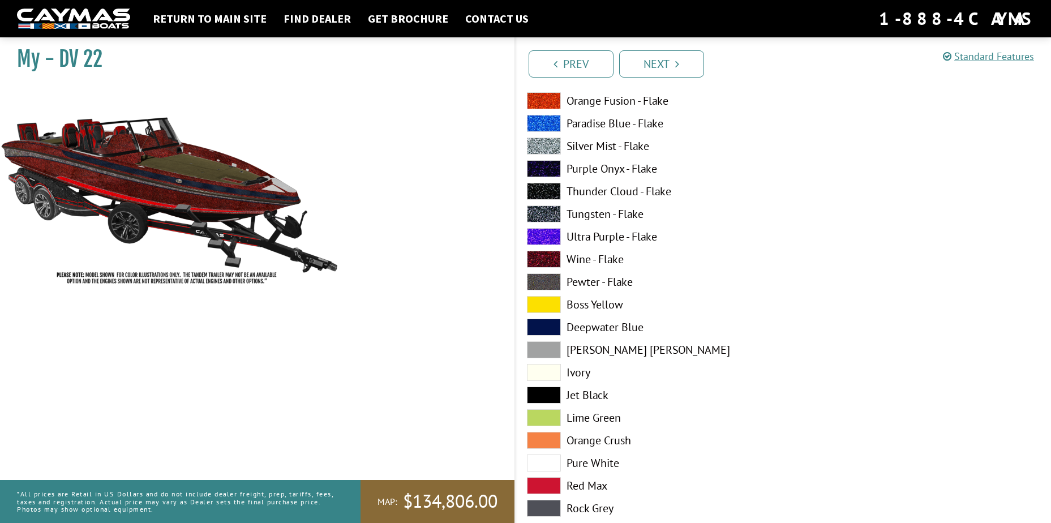
click at [541, 282] on span at bounding box center [544, 281] width 34 height 17
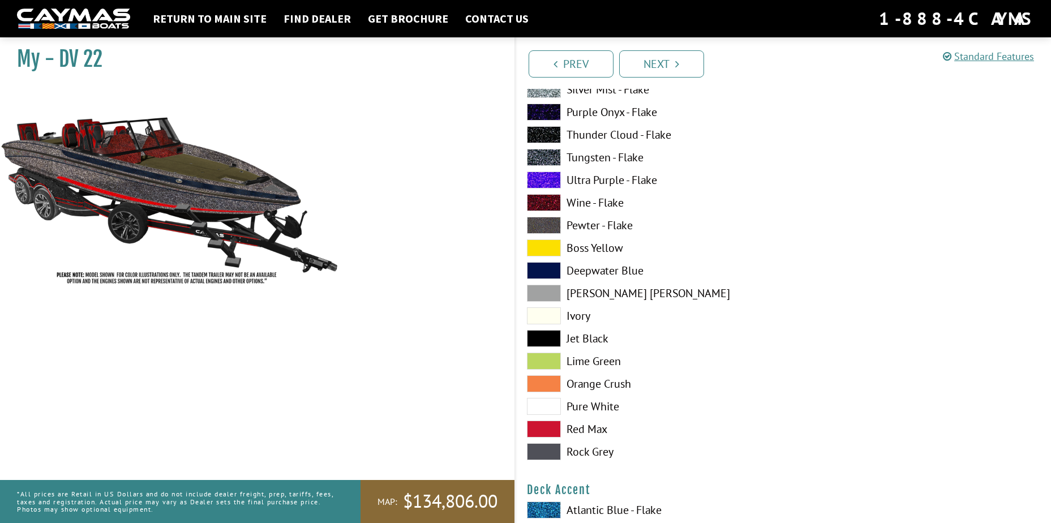
scroll to position [453, 0]
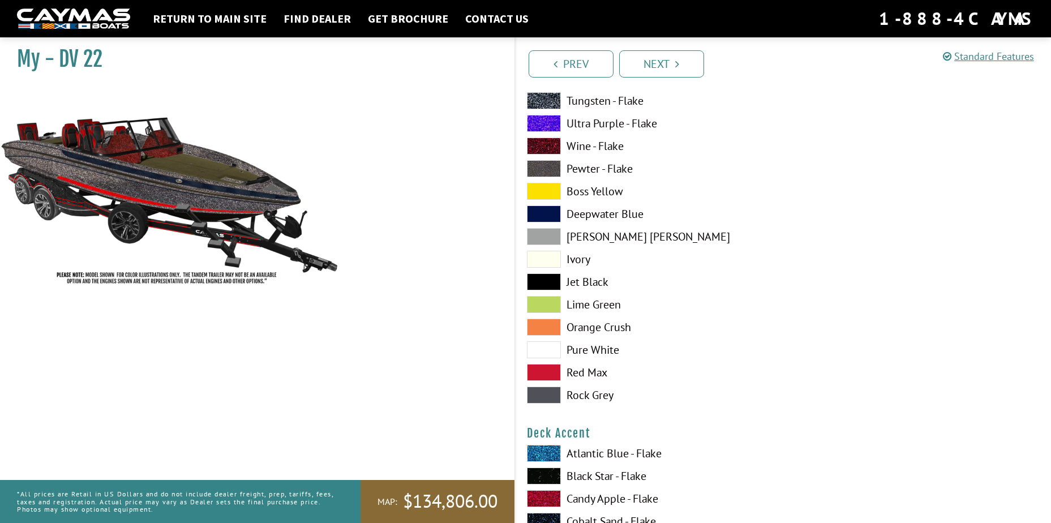
click at [546, 236] on span at bounding box center [544, 236] width 34 height 17
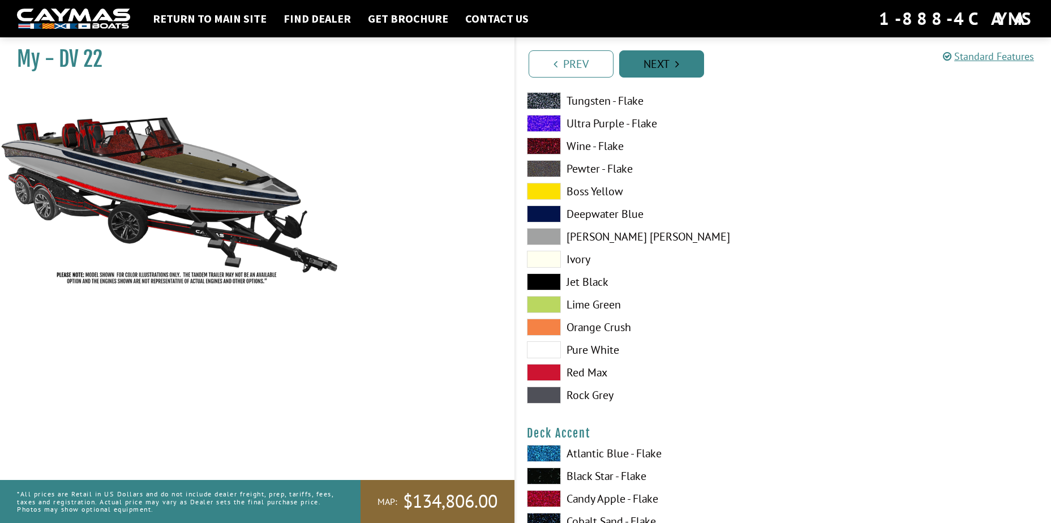
click at [684, 57] on link "Next" at bounding box center [661, 63] width 85 height 27
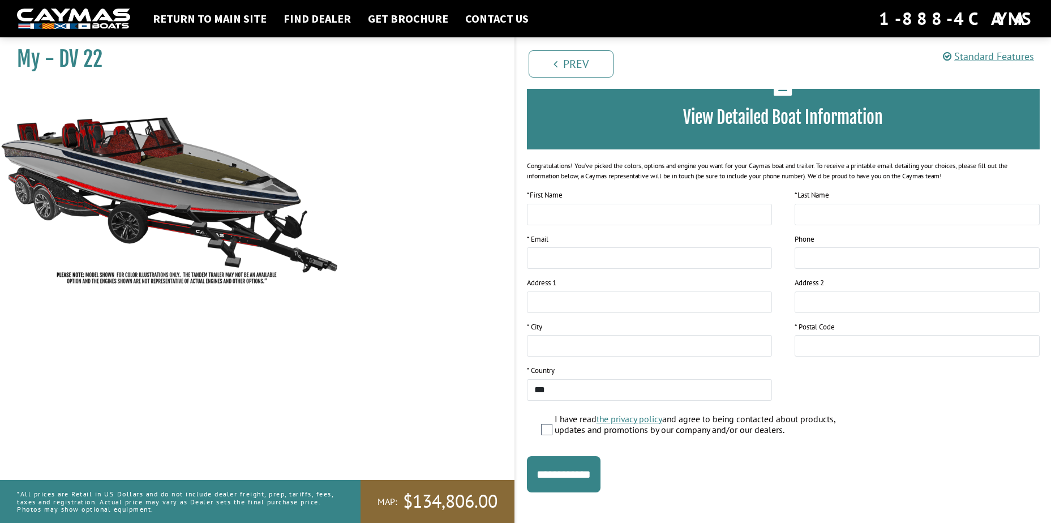
scroll to position [0, 0]
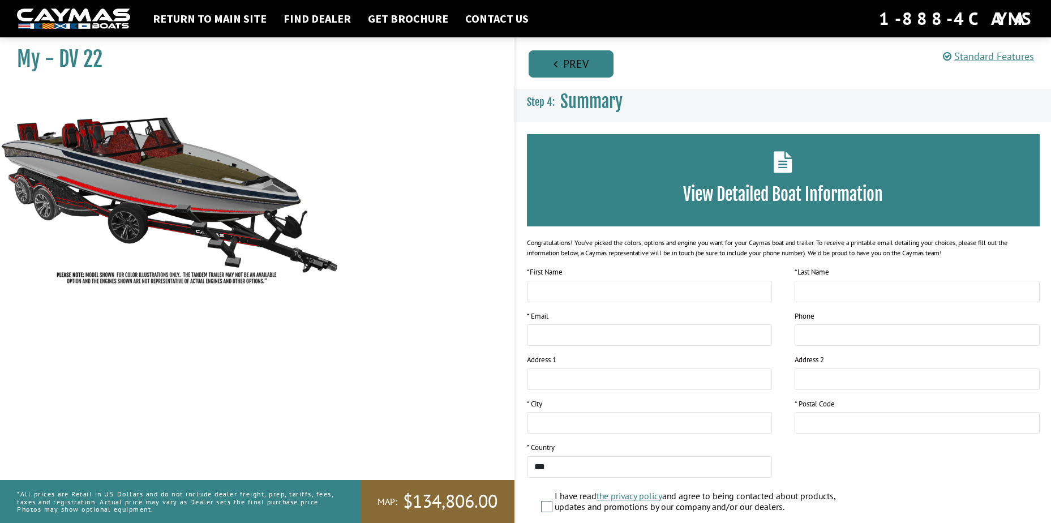
click at [536, 63] on link "Prev" at bounding box center [571, 63] width 85 height 27
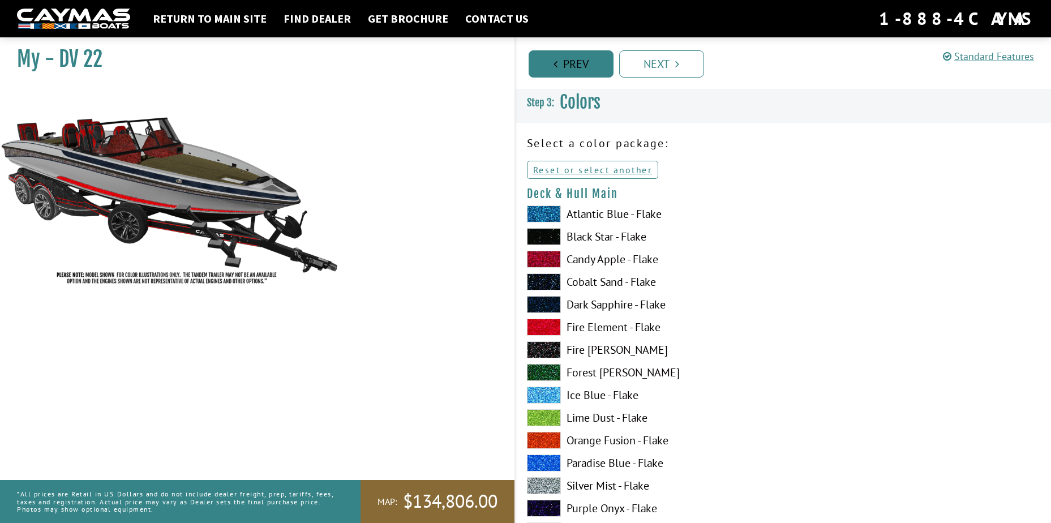
click at [558, 62] on link "Prev" at bounding box center [571, 63] width 85 height 27
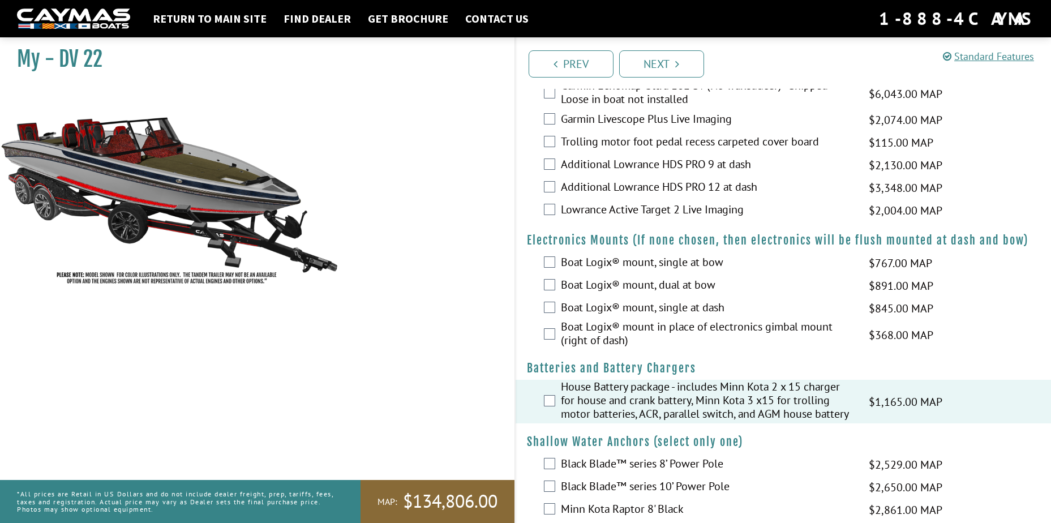
scroll to position [340, 0]
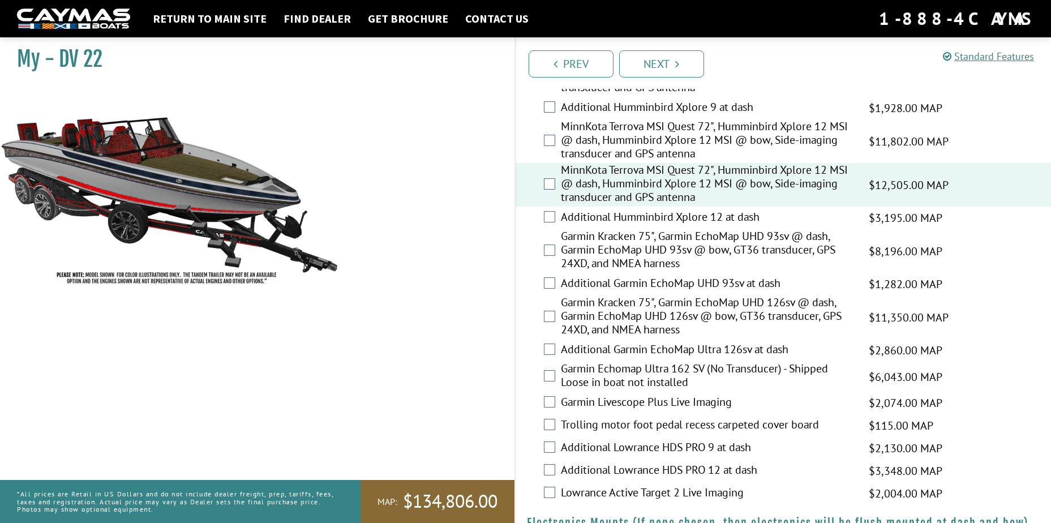
drag, startPoint x: 543, startPoint y: 168, endPoint x: 540, endPoint y: 194, distance: 26.8
click at [540, 194] on div "MinnKota Terrova MSI Quest 72", Humminbird Xplore 12 MSI @ dash, Humminbird Xpl…" at bounding box center [784, 185] width 536 height 44
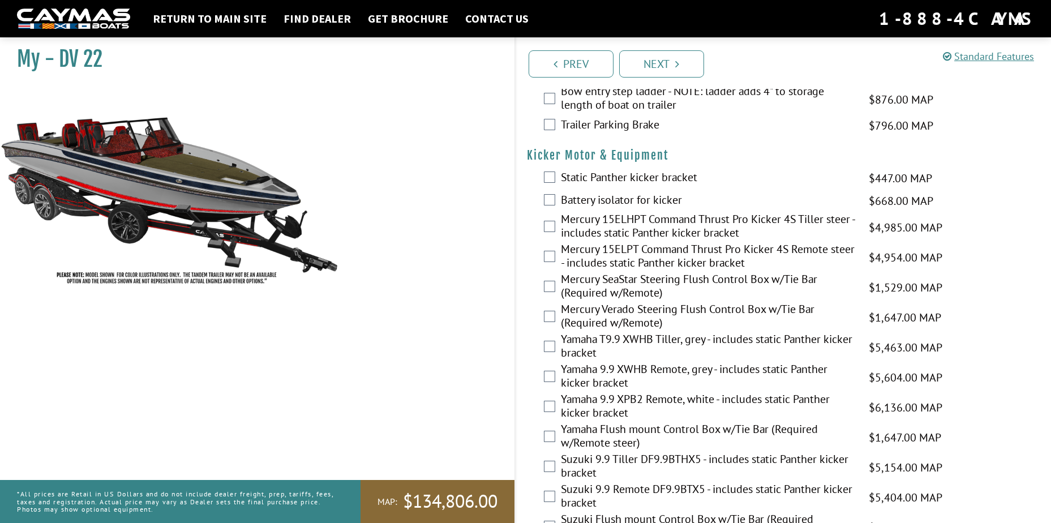
scroll to position [2735, 0]
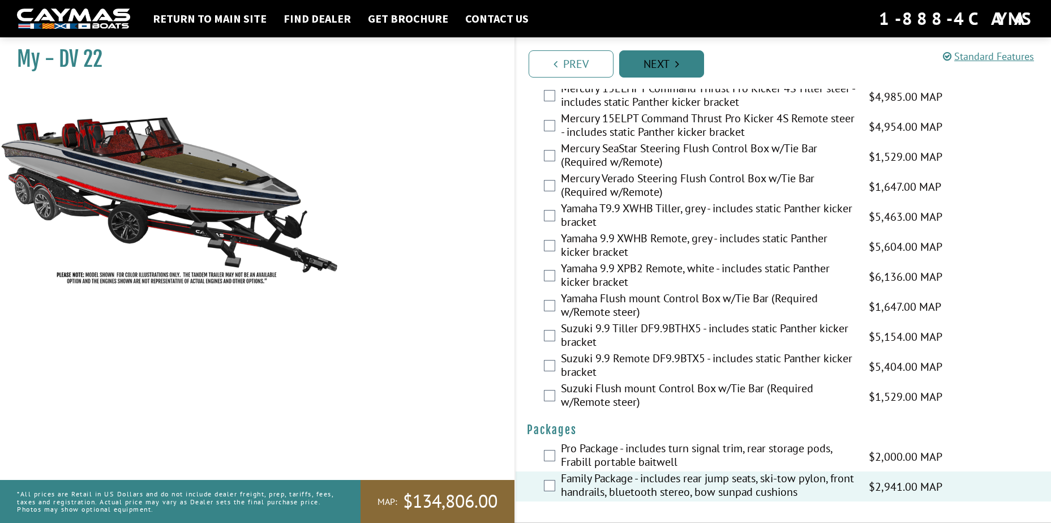
click at [659, 61] on link "Next" at bounding box center [661, 63] width 85 height 27
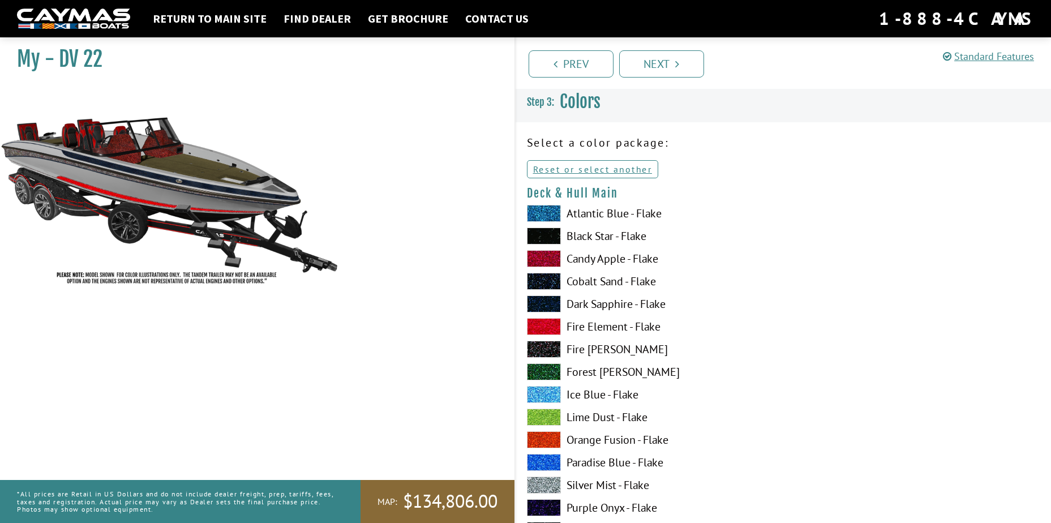
scroll to position [0, 0]
click at [987, 56] on link "Standard Features" at bounding box center [988, 56] width 91 height 13
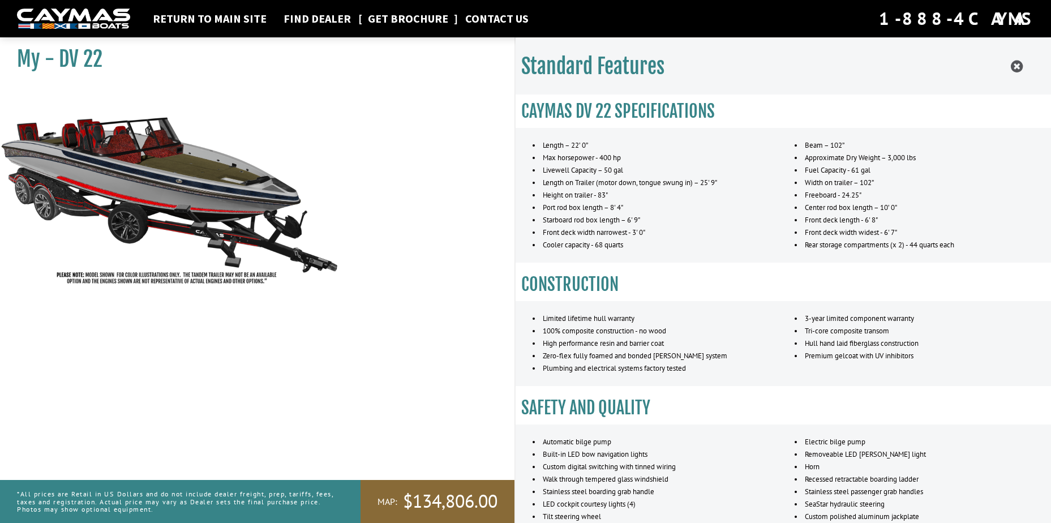
click at [393, 15] on link "Get Brochure" at bounding box center [408, 18] width 92 height 15
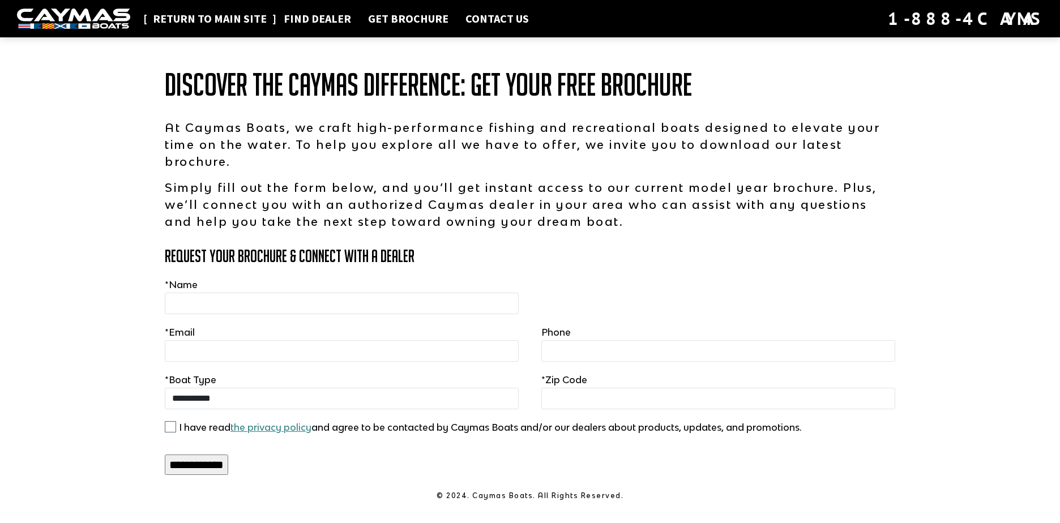
click at [226, 16] on link "Return to main site" at bounding box center [209, 18] width 125 height 15
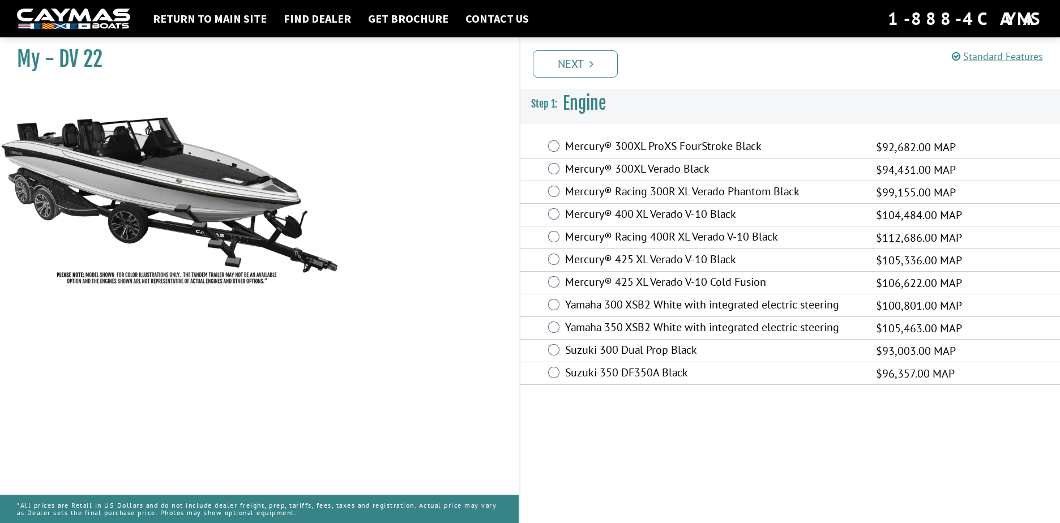
click at [135, 191] on img at bounding box center [170, 189] width 340 height 206
click at [146, 280] on img at bounding box center [170, 189] width 340 height 206
click at [71, 61] on h1 "My - DV 22" at bounding box center [253, 58] width 473 height 25
click at [230, 17] on link "Return to main site" at bounding box center [209, 18] width 125 height 15
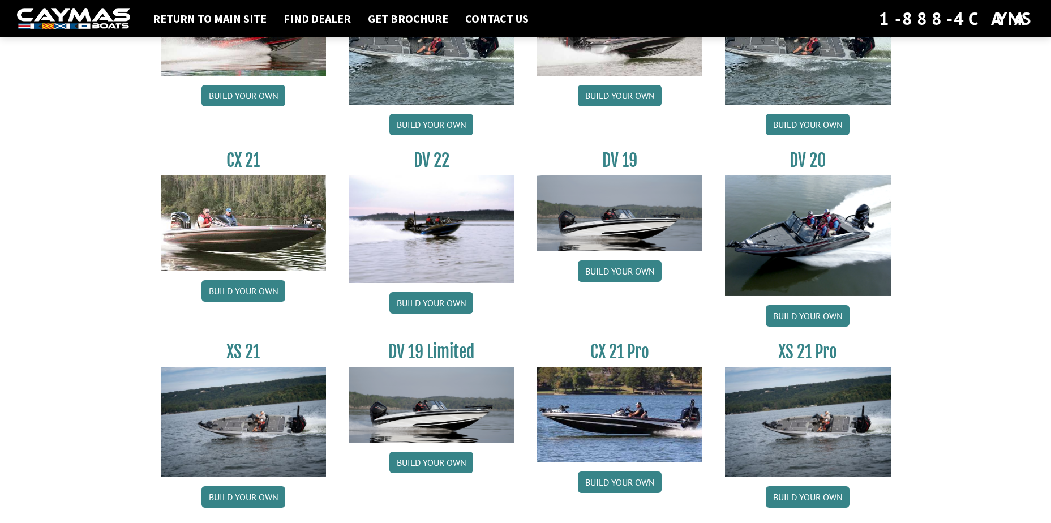
scroll to position [1277, 0]
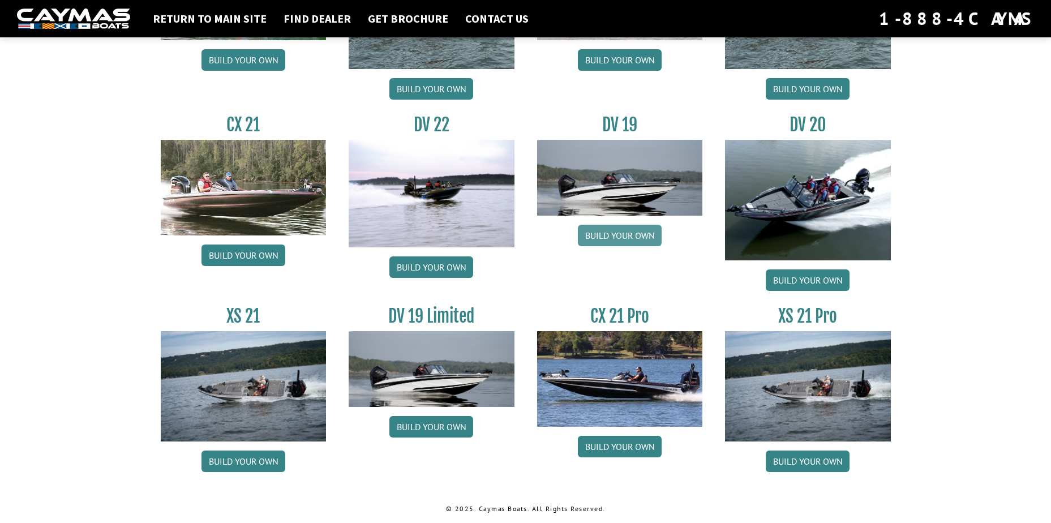
click at [597, 235] on link "Build your own" at bounding box center [620, 236] width 84 height 22
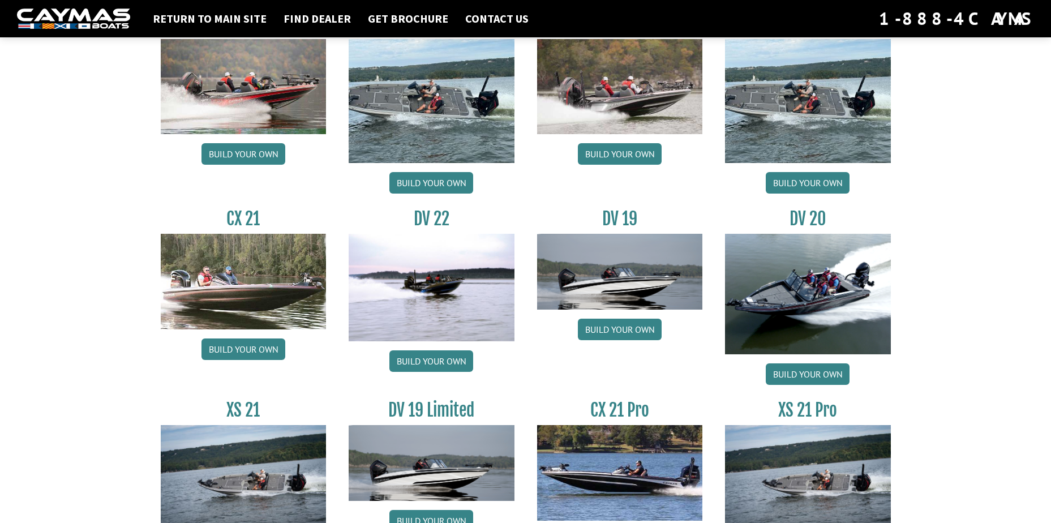
scroll to position [1164, 0]
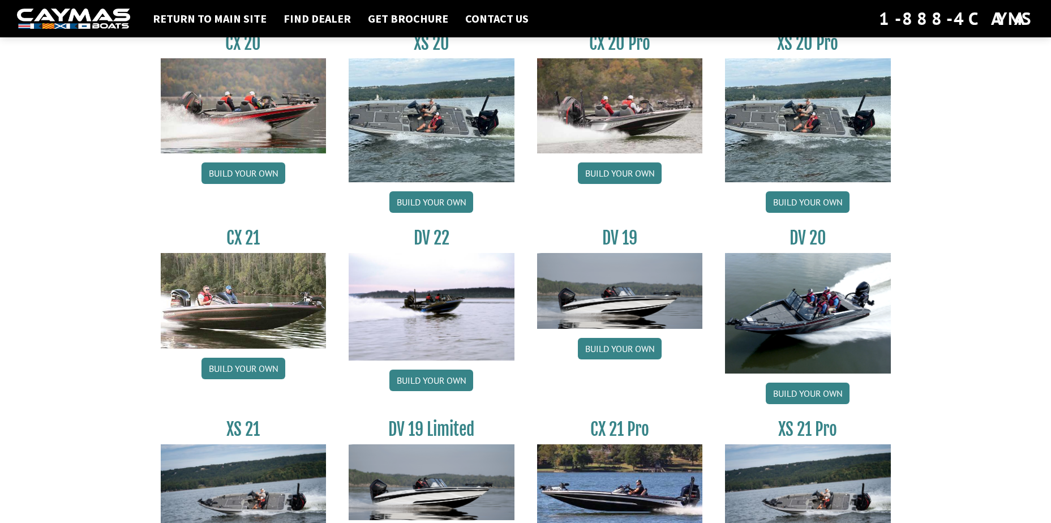
click at [449, 298] on img at bounding box center [432, 307] width 166 height 108
click at [436, 375] on link "Build your own" at bounding box center [432, 381] width 84 height 22
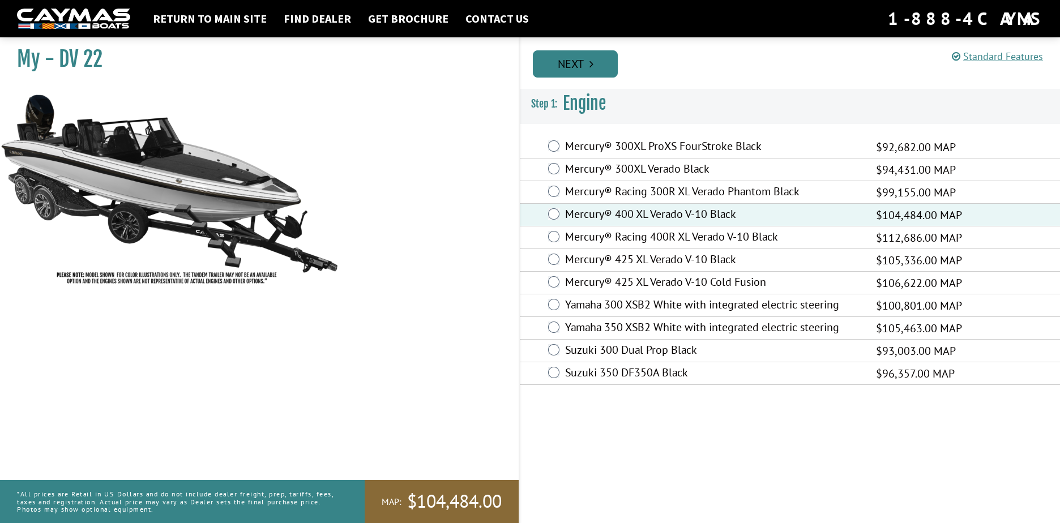
click at [565, 63] on link "Next" at bounding box center [575, 63] width 85 height 27
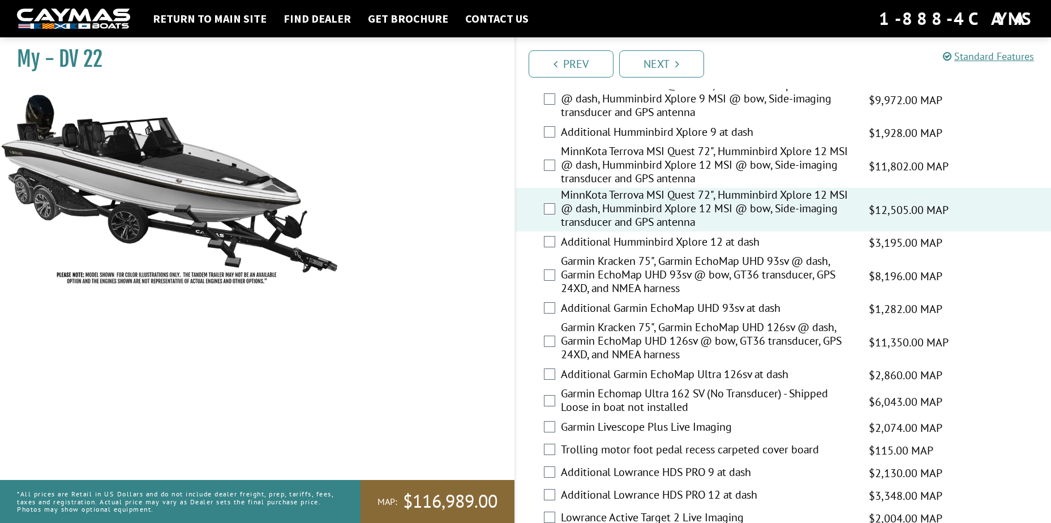
scroll to position [340, 0]
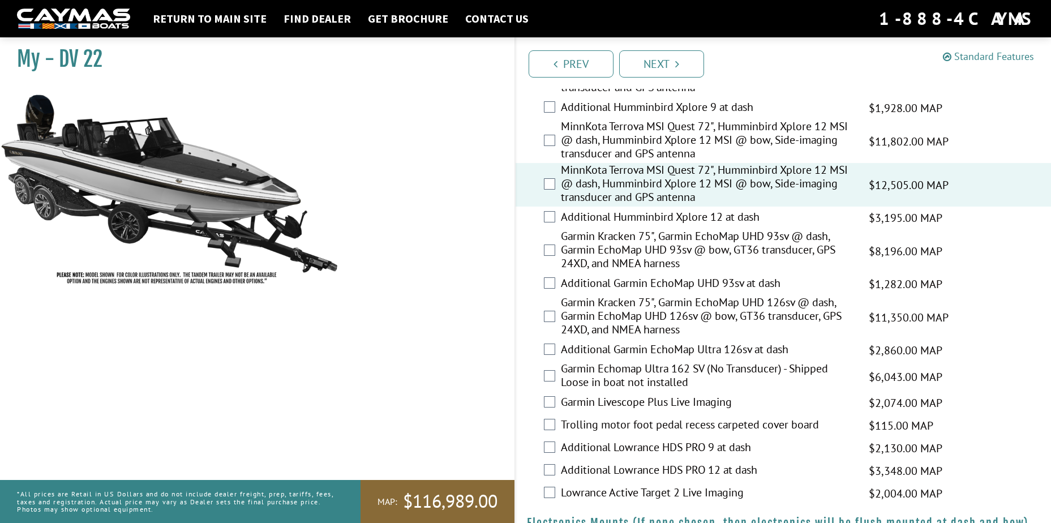
click at [978, 52] on link "Standard Features" at bounding box center [988, 56] width 91 height 13
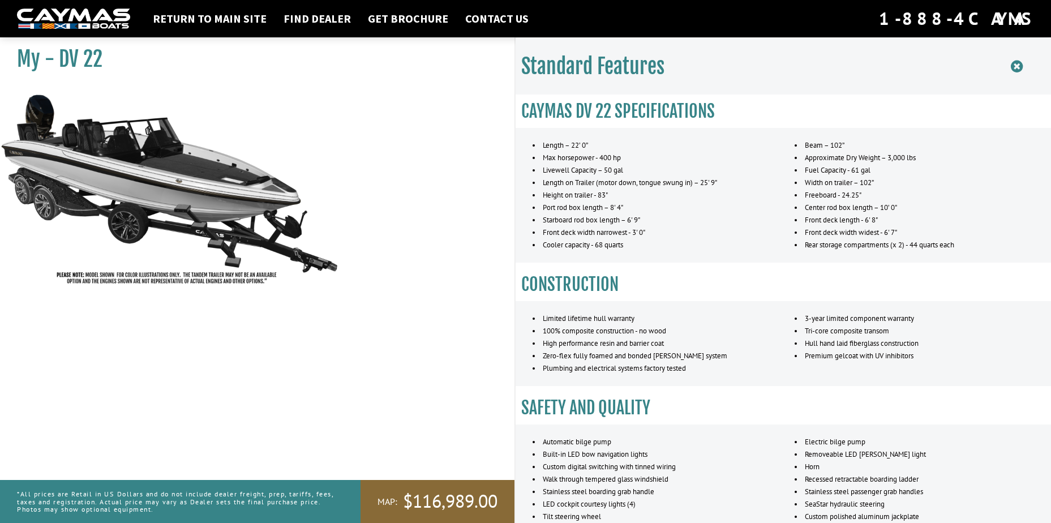
click at [1015, 63] on icon at bounding box center [1017, 66] width 12 height 14
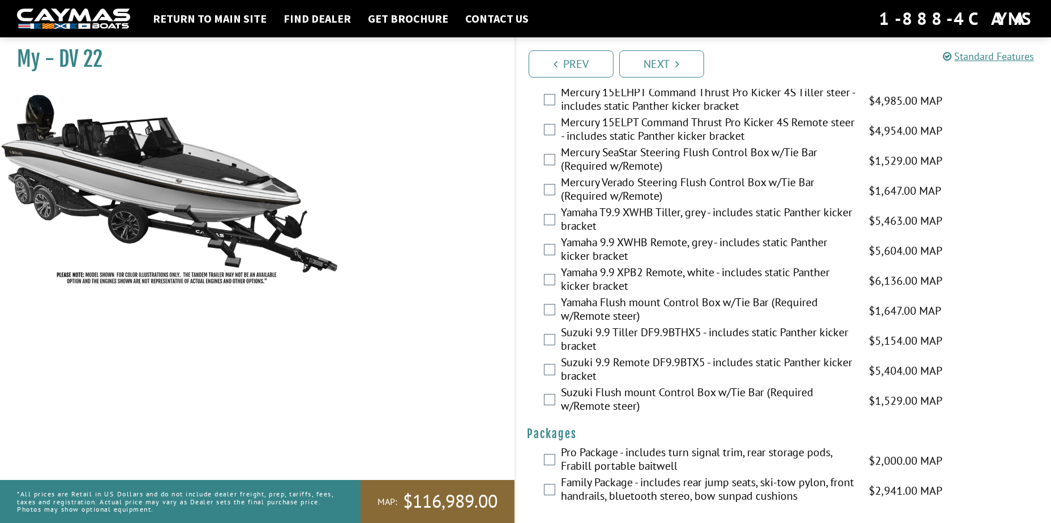
scroll to position [2735, 0]
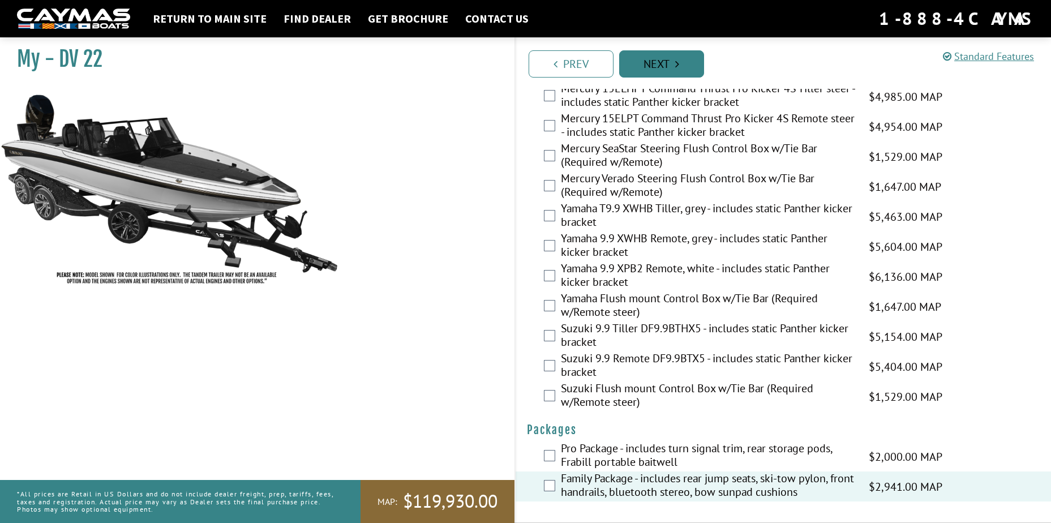
click at [640, 64] on link "Next" at bounding box center [661, 63] width 85 height 27
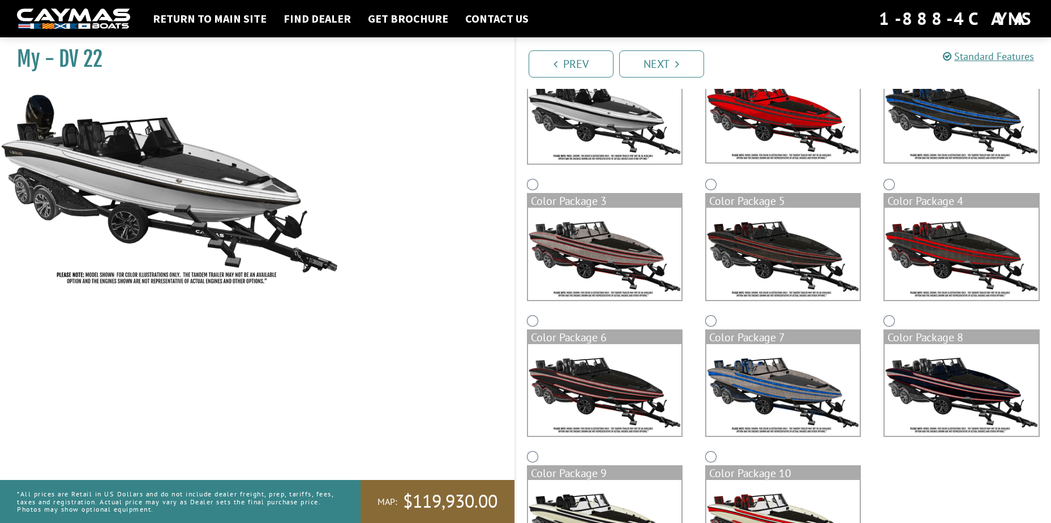
scroll to position [220, 0]
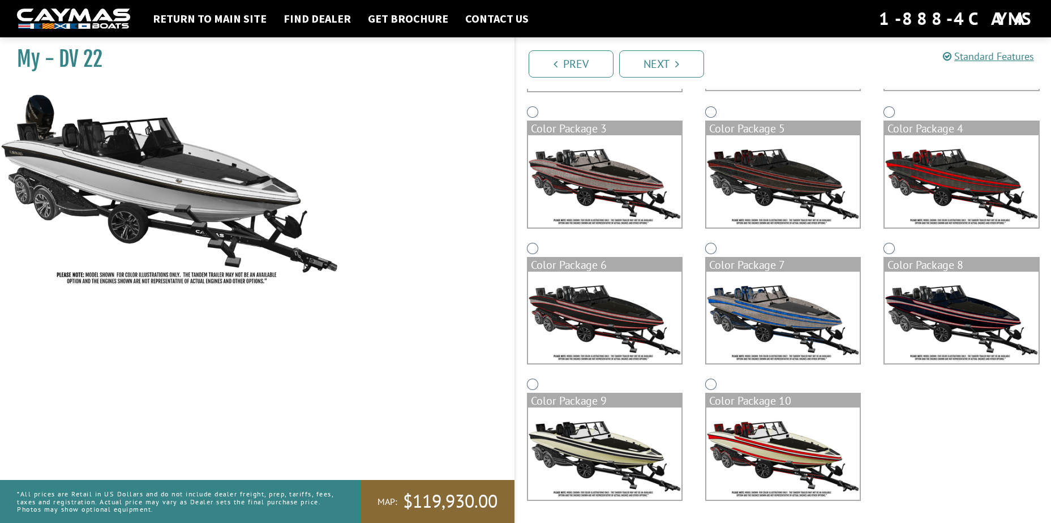
click at [767, 439] on img at bounding box center [783, 454] width 153 height 92
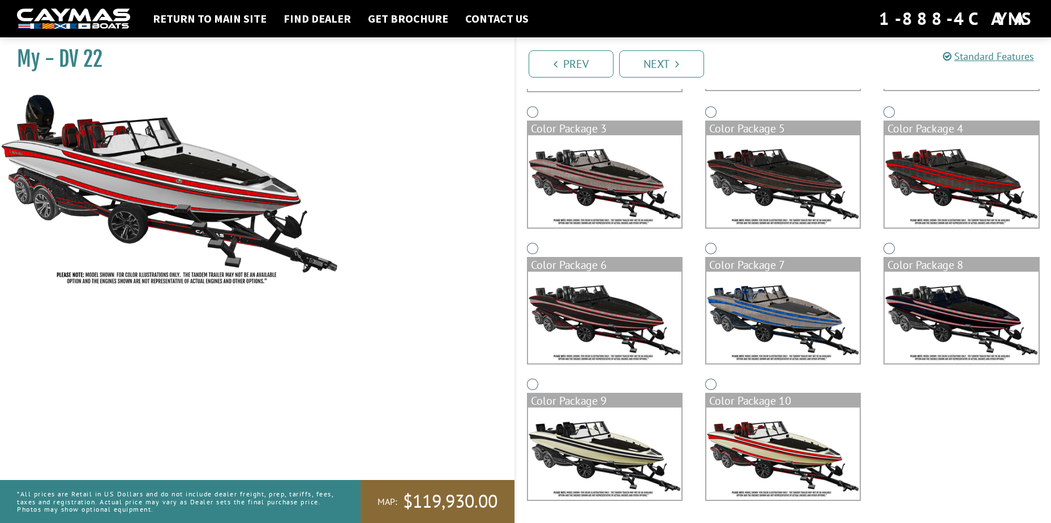
click at [767, 439] on img at bounding box center [783, 454] width 153 height 92
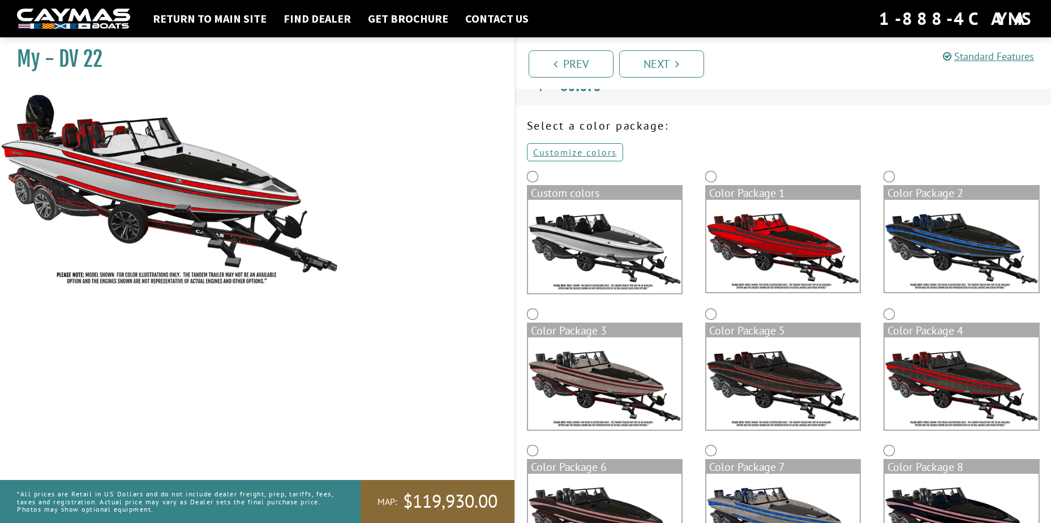
scroll to position [0, 0]
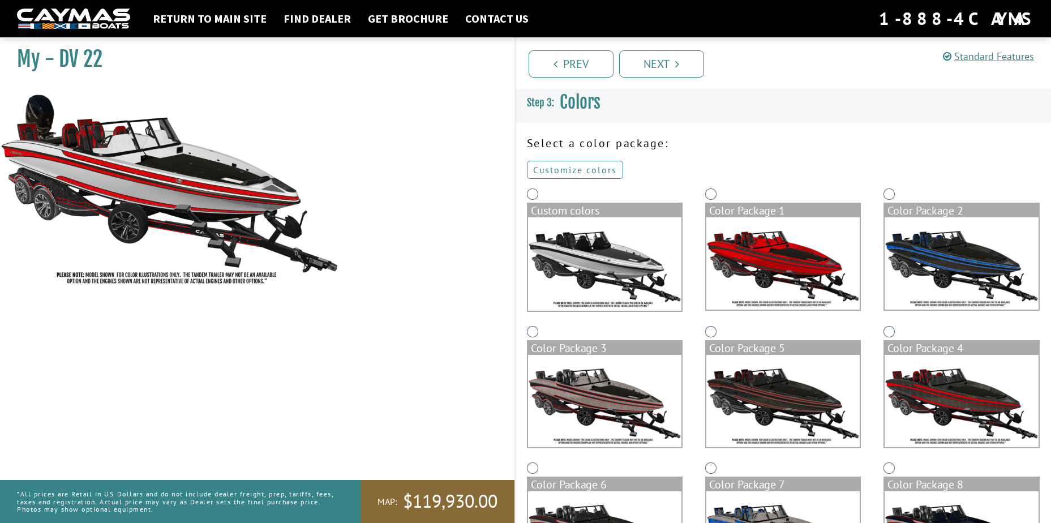
click at [592, 164] on link "Customize colors" at bounding box center [575, 170] width 96 height 18
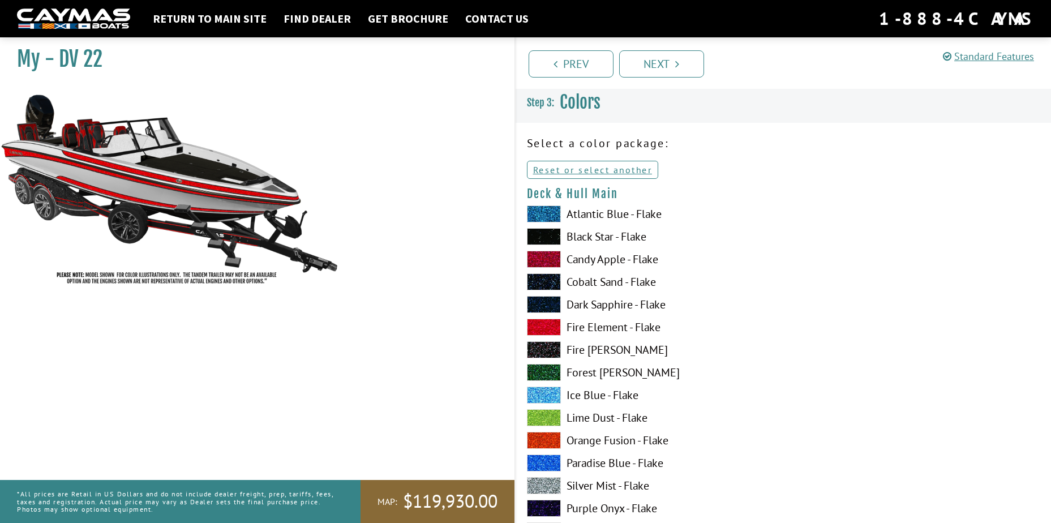
click at [554, 390] on span at bounding box center [544, 395] width 34 height 17
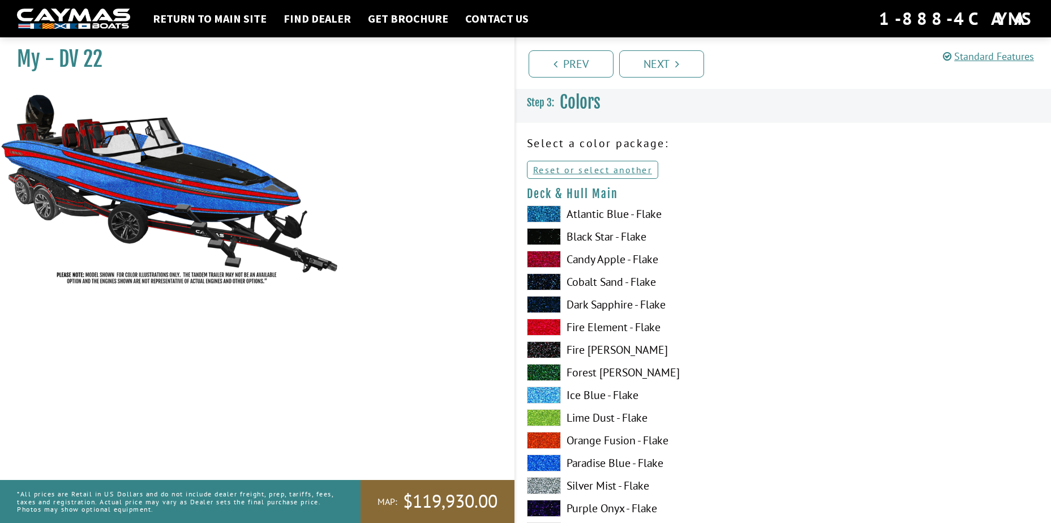
click at [554, 390] on span at bounding box center [544, 395] width 34 height 17
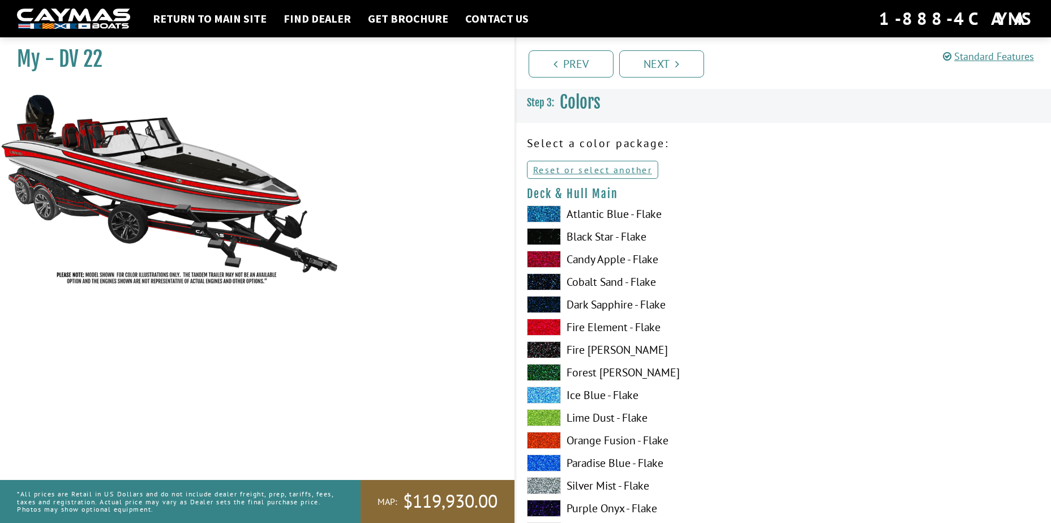
click at [196, 211] on img at bounding box center [170, 189] width 340 height 206
click at [174, 277] on img at bounding box center [170, 189] width 340 height 206
click at [612, 165] on link "Reset or select another" at bounding box center [593, 170] width 132 height 18
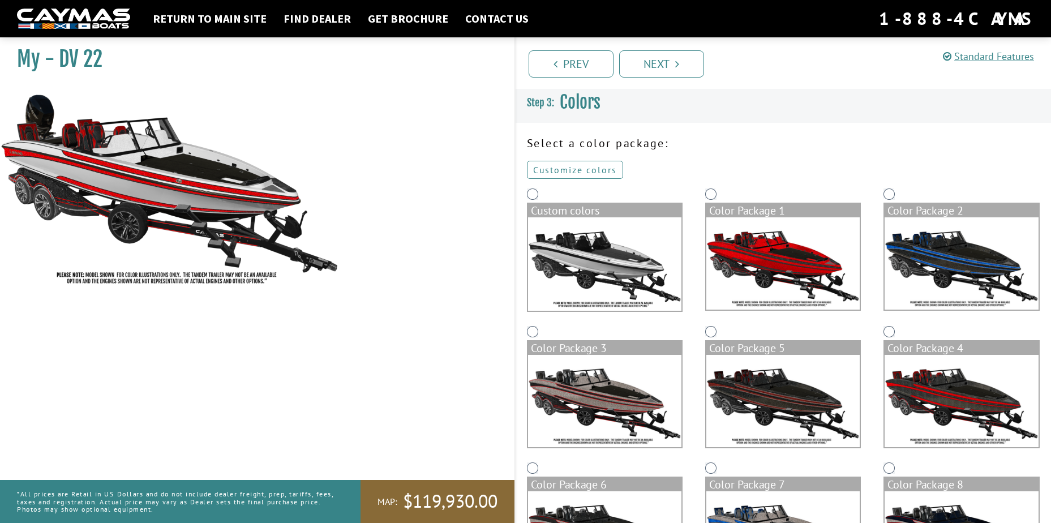
click at [596, 164] on link "Customize colors" at bounding box center [575, 170] width 96 height 18
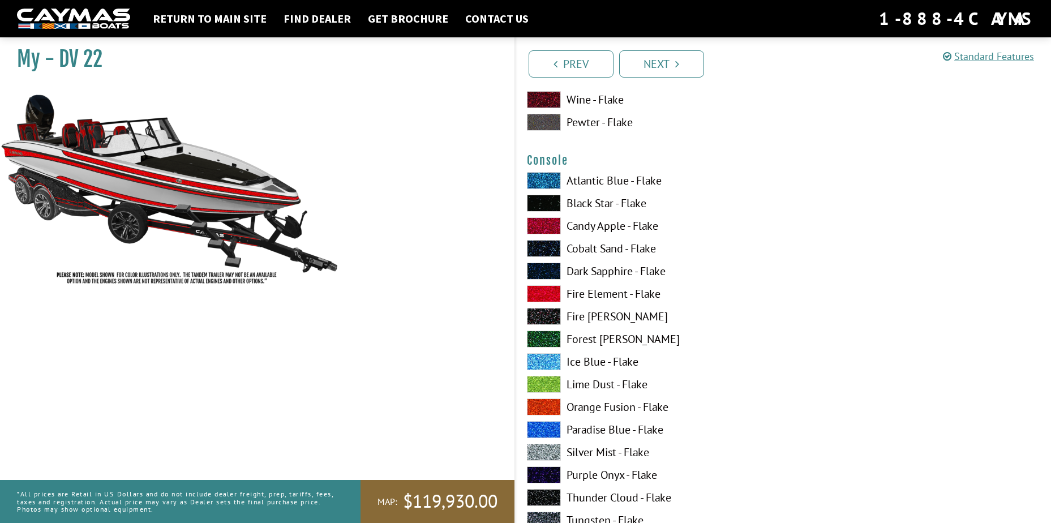
scroll to position [1644, 0]
